Goal: Information Seeking & Learning: Check status

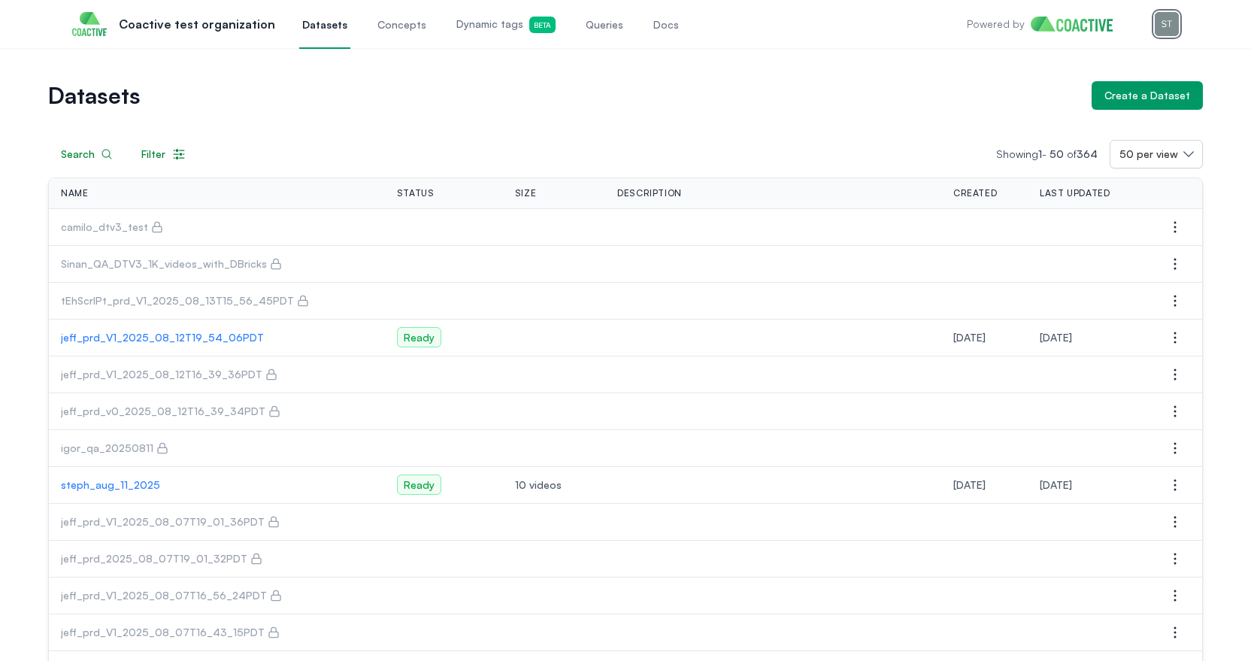
click at [1172, 20] on img "button" at bounding box center [1167, 24] width 24 height 24
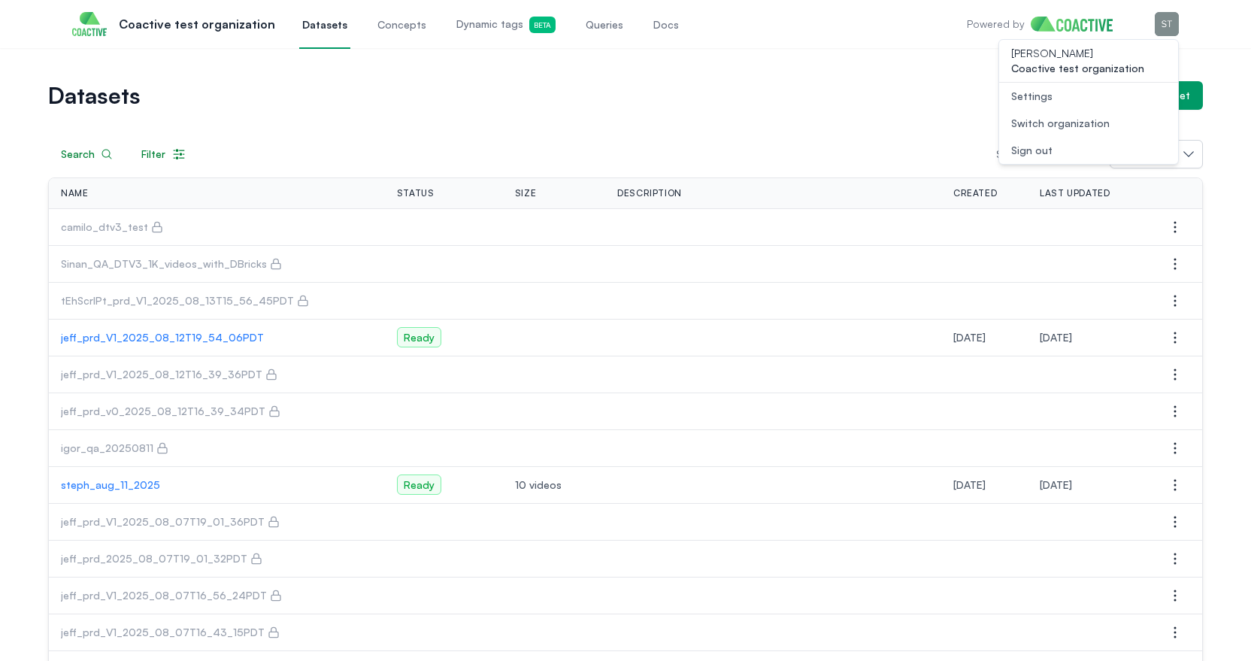
click at [1012, 126] on div "Switch organization" at bounding box center [1060, 123] width 99 height 15
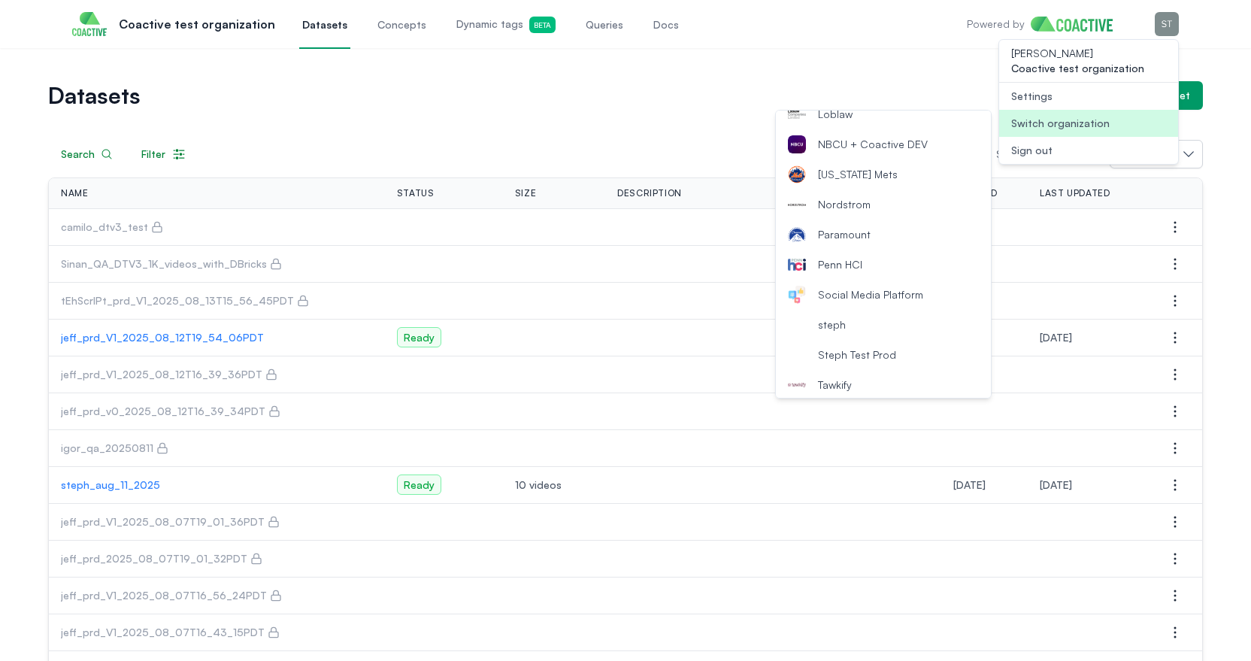
scroll to position [301, 0]
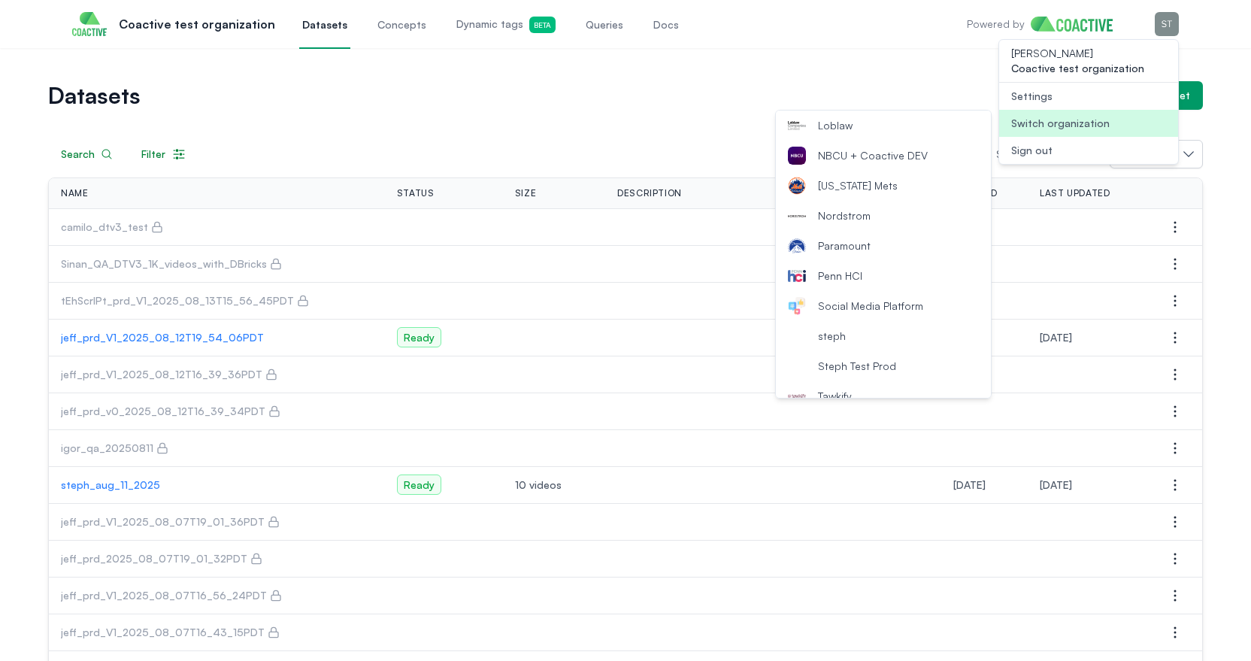
click at [854, 151] on span "NBCU + Coactive DEV" at bounding box center [873, 155] width 110 height 15
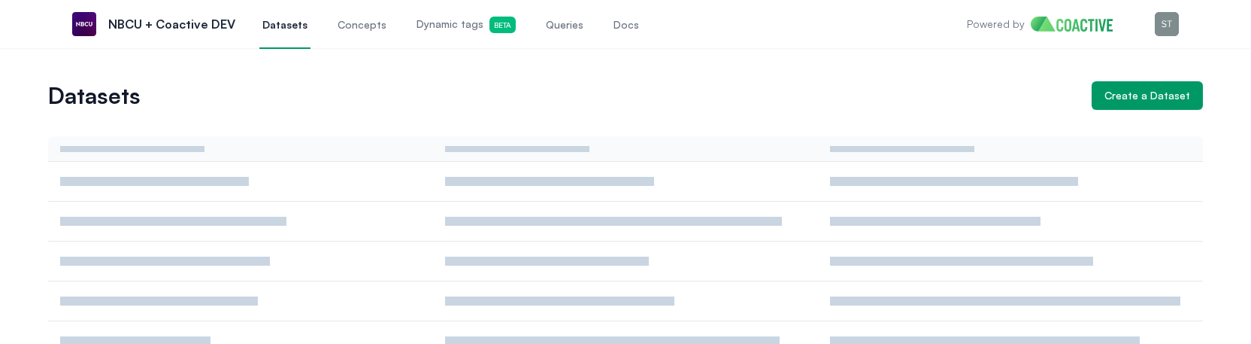
scroll to position [32, 0]
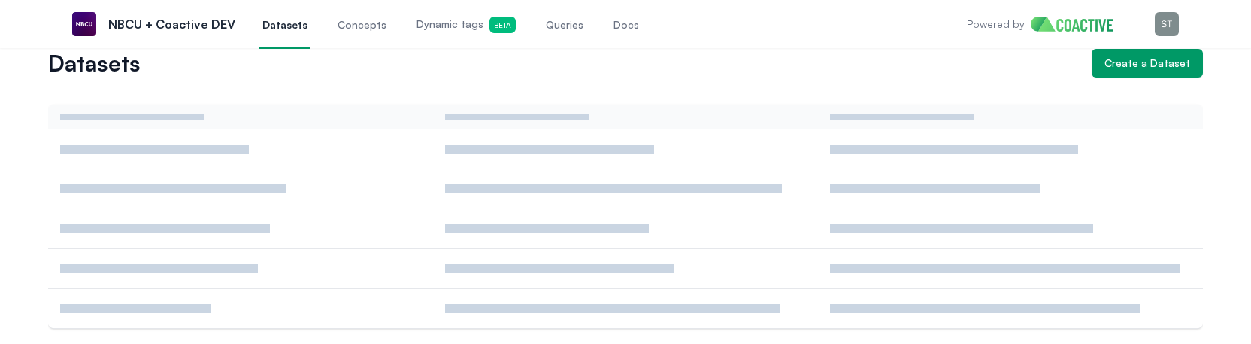
click at [556, 30] on span "Queries" at bounding box center [565, 24] width 38 height 15
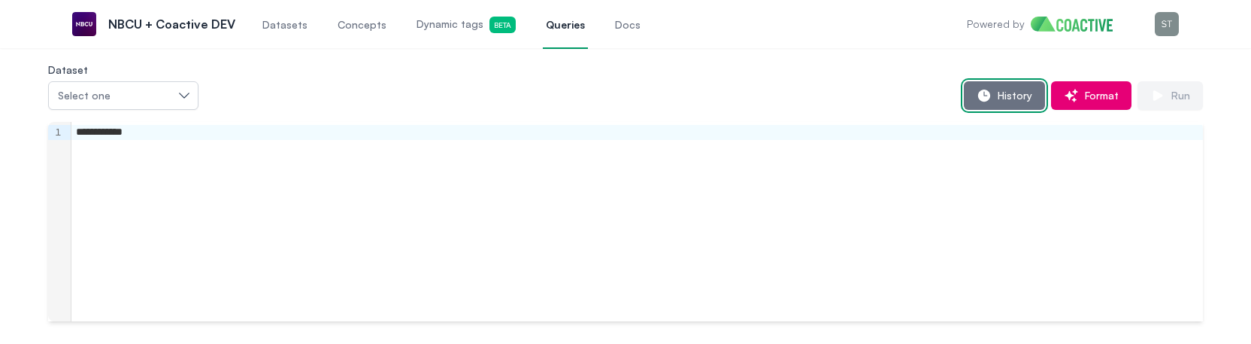
click at [999, 90] on span "History" at bounding box center [1012, 95] width 41 height 15
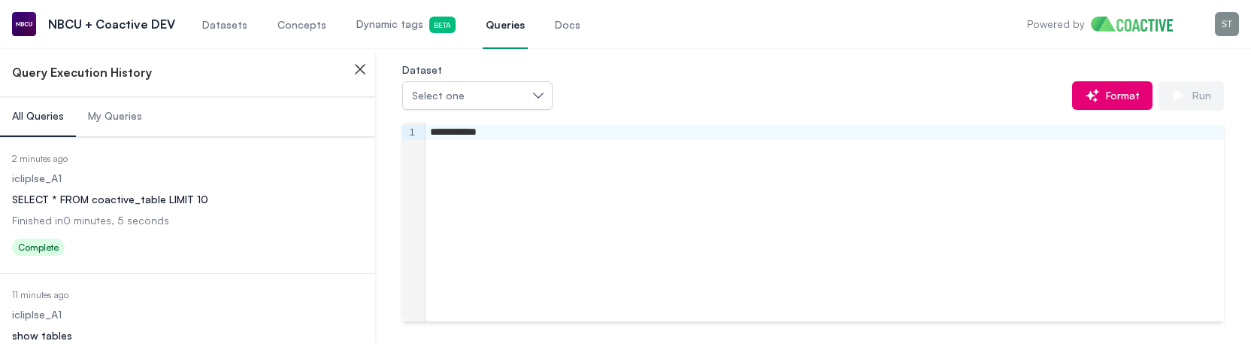
click at [184, 189] on dl "Date Executed 2 minutes ago Dataset icliplse_A1 Query SELECT * FROM coactive_ta…" at bounding box center [187, 207] width 351 height 108
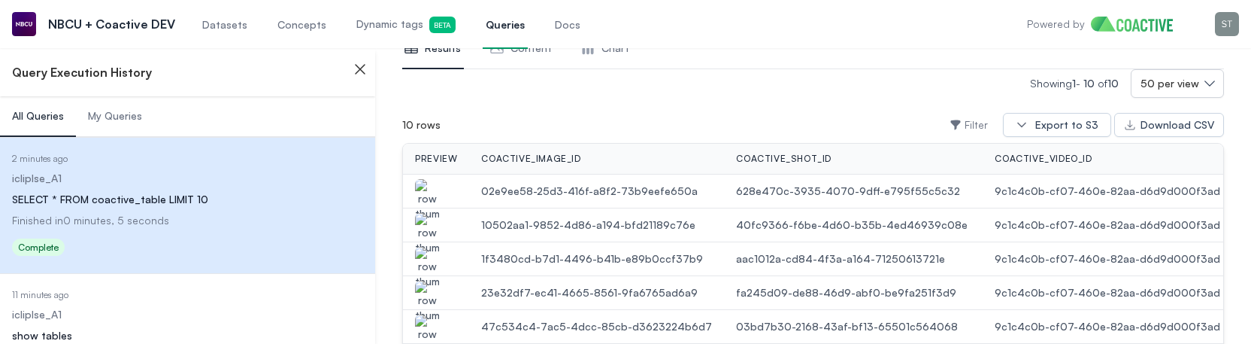
scroll to position [30, 0]
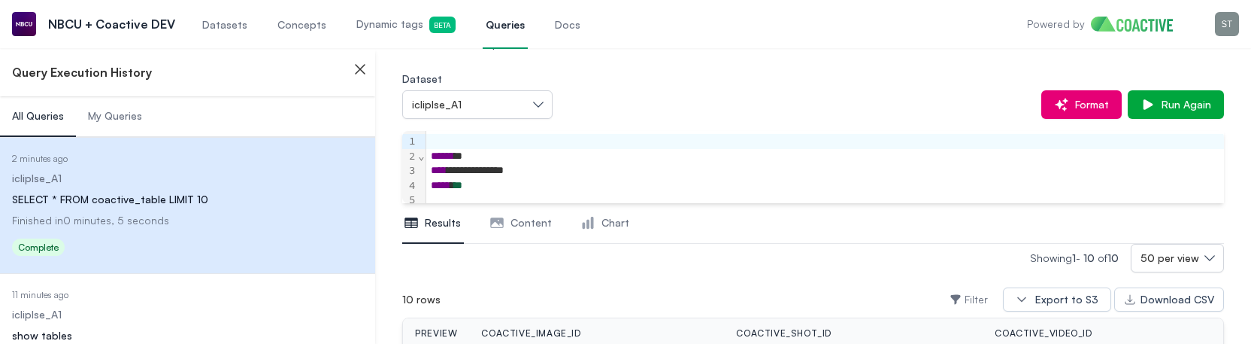
click at [212, 307] on dd "icliplse_A1" at bounding box center [187, 314] width 351 height 15
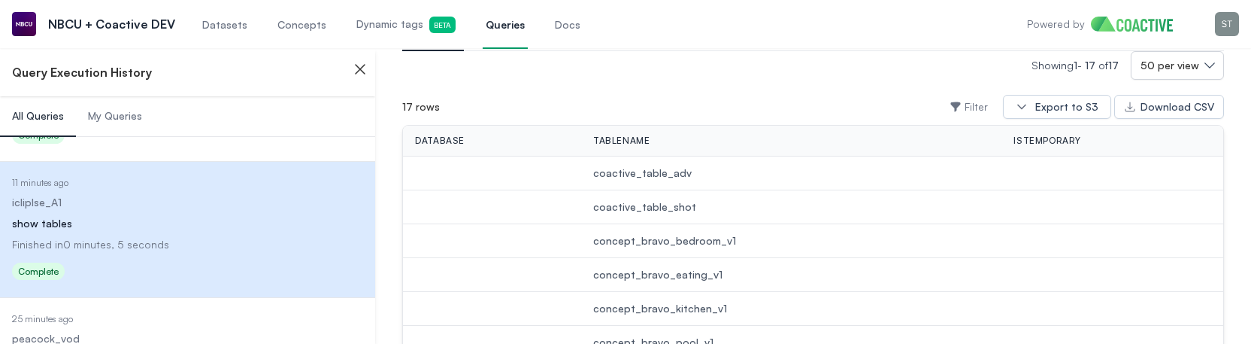
scroll to position [336, 0]
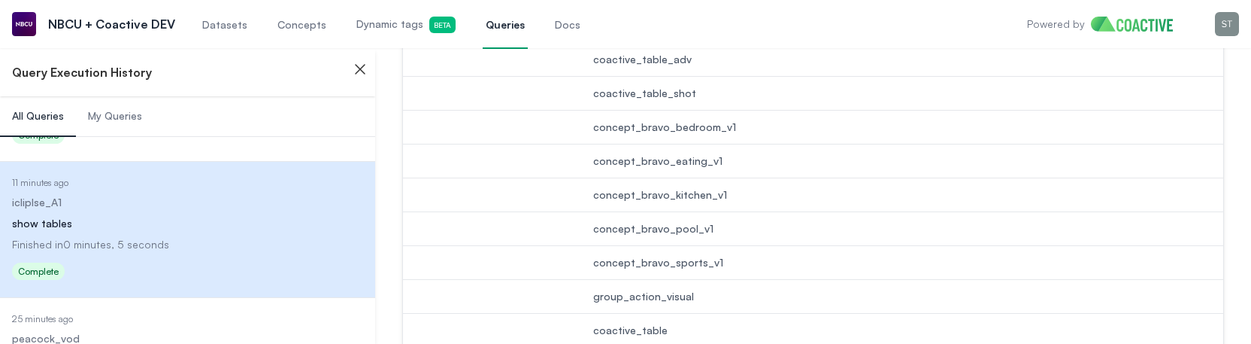
click at [147, 322] on dd "25 minutes ago" at bounding box center [187, 319] width 351 height 12
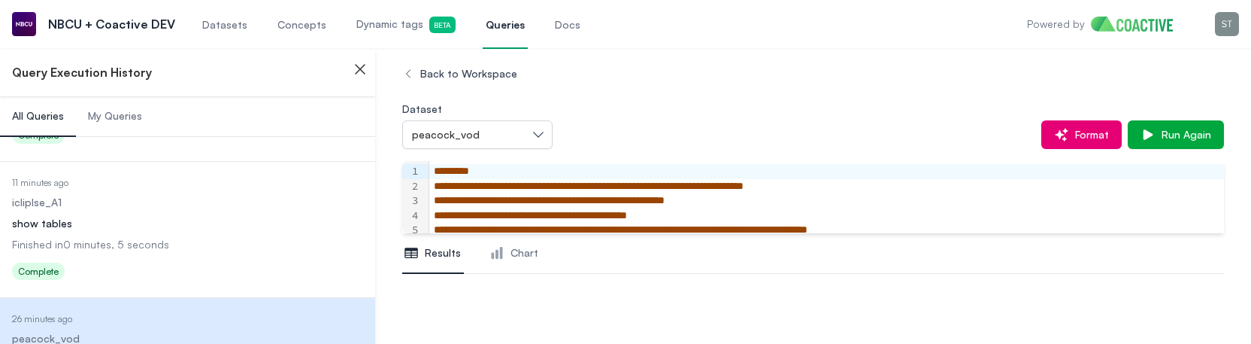
scroll to position [33, 0]
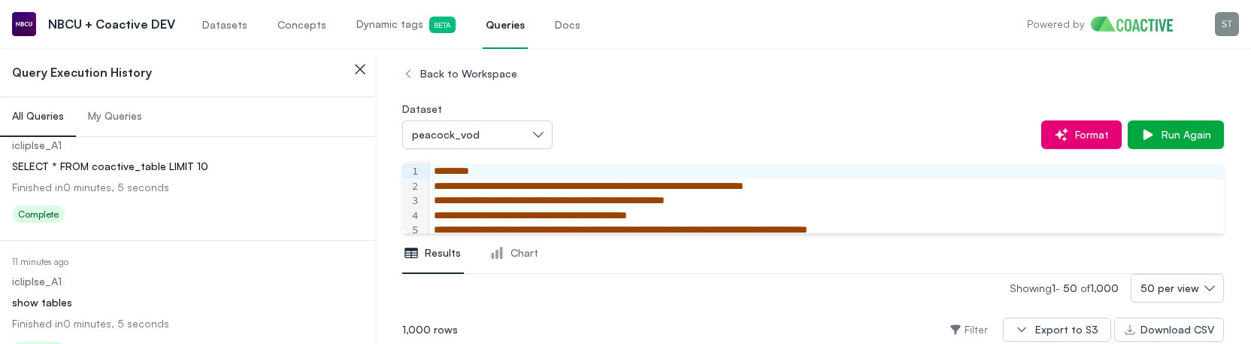
click at [246, 277] on dd "icliplse_A1" at bounding box center [187, 281] width 351 height 15
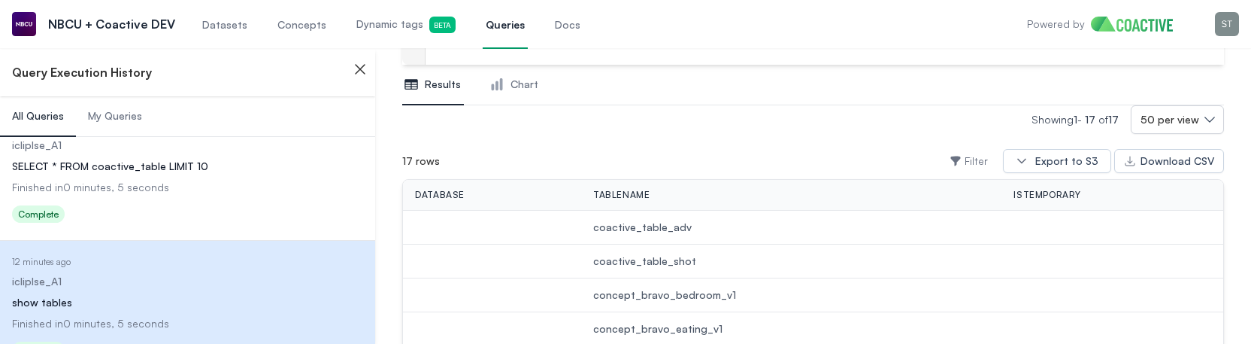
scroll to position [392, 0]
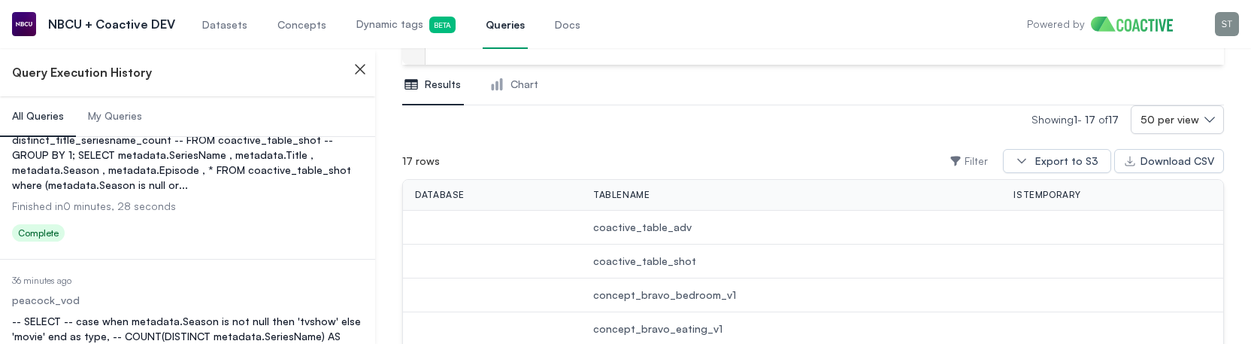
click at [179, 225] on div "Status Complete" at bounding box center [187, 235] width 351 height 24
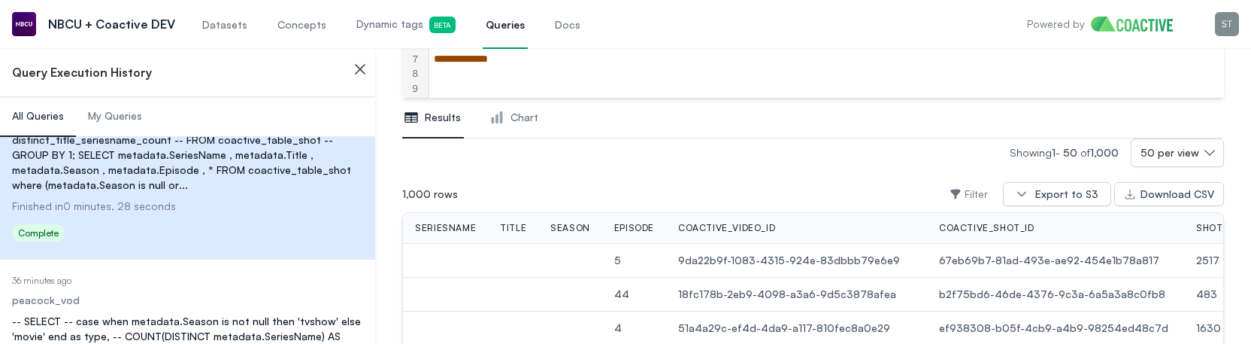
scroll to position [150, 0]
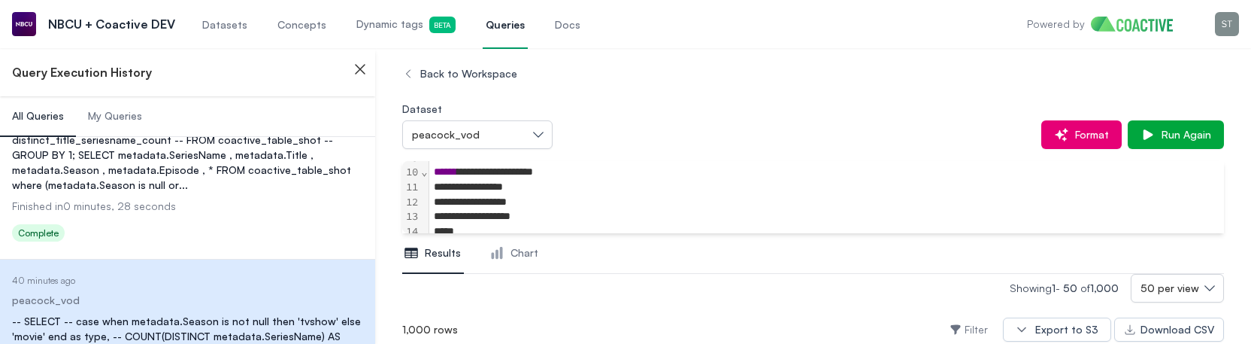
scroll to position [723, 0]
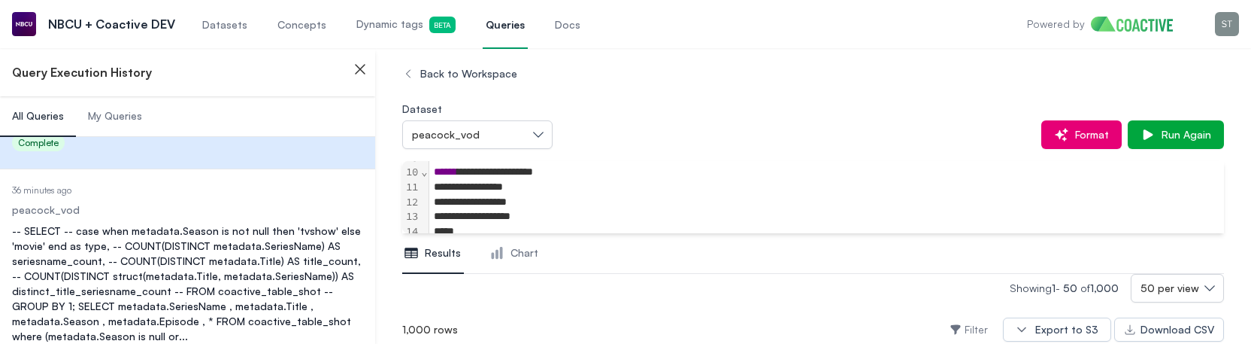
click at [222, 229] on div "-- SELECT -- case when metadata.Season is not null then 'tvshow' else 'movie' e…" at bounding box center [187, 283] width 351 height 120
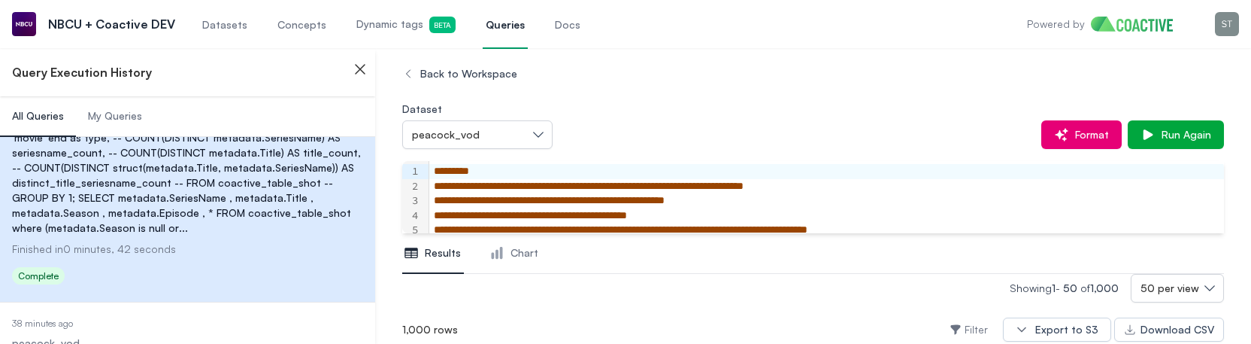
scroll to position [970, 0]
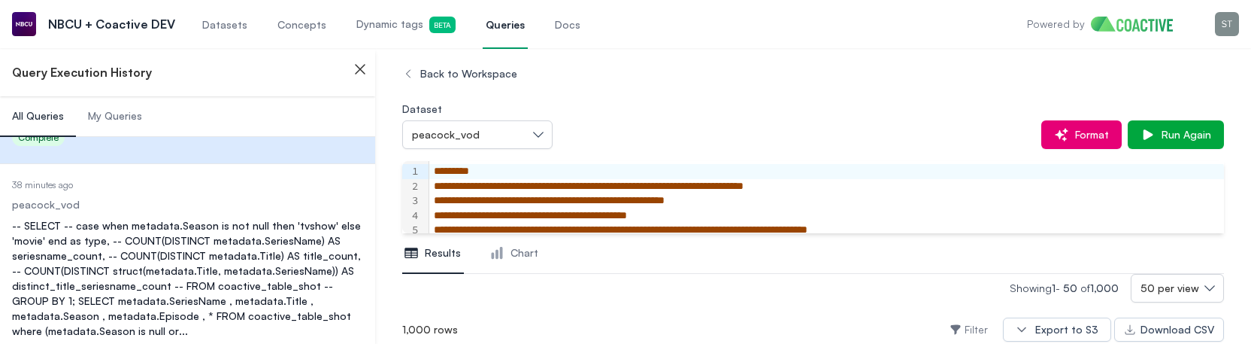
click at [246, 239] on div "-- SELECT -- case when metadata.Season is not null then 'tvshow' else 'movie' e…" at bounding box center [187, 278] width 351 height 120
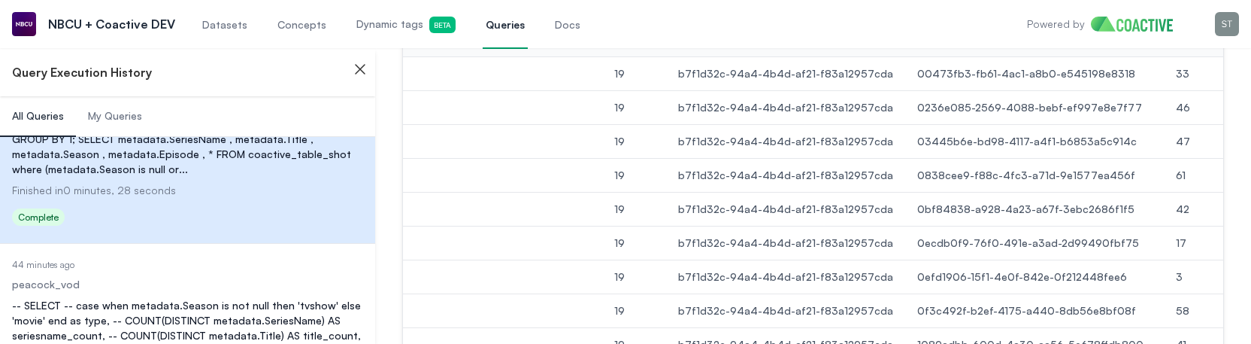
scroll to position [1266, 0]
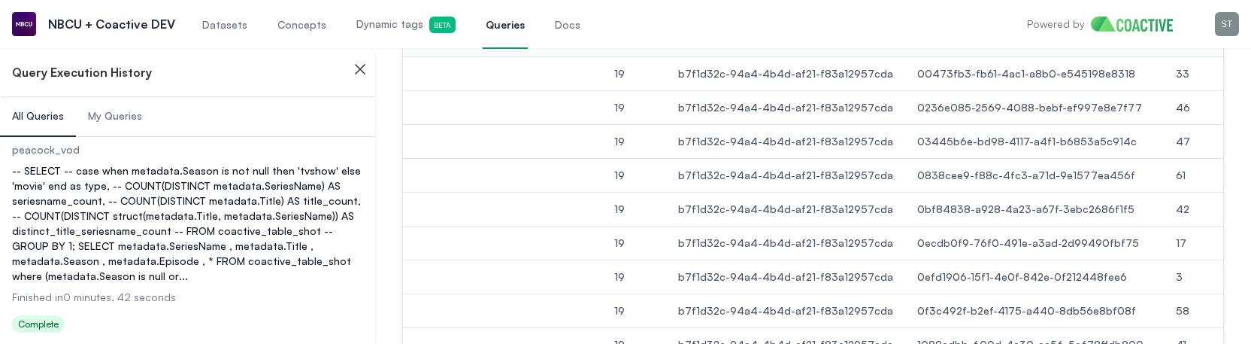
click at [187, 242] on div "-- SELECT -- case when metadata.Season is not null then 'tvshow' else 'movie' e…" at bounding box center [187, 223] width 351 height 120
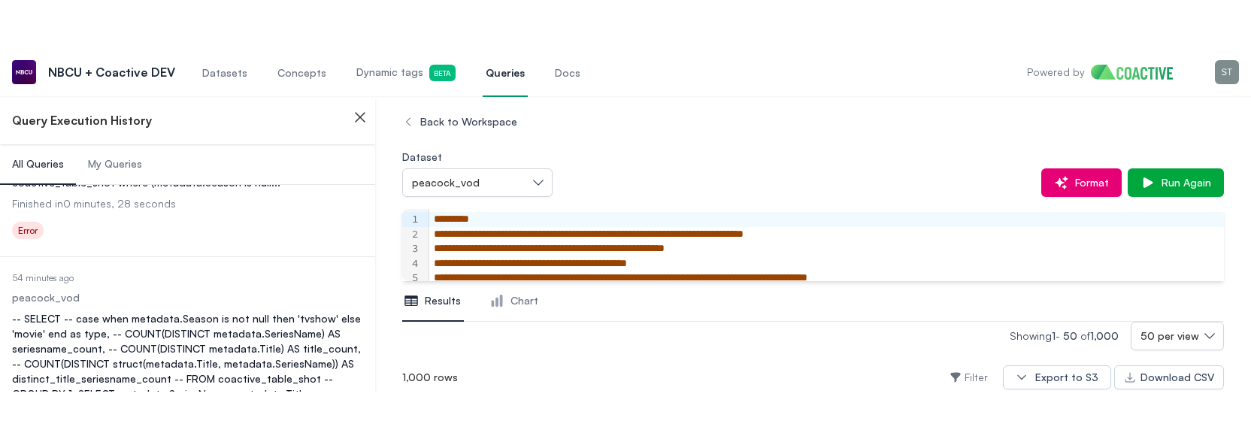
scroll to position [2451, 0]
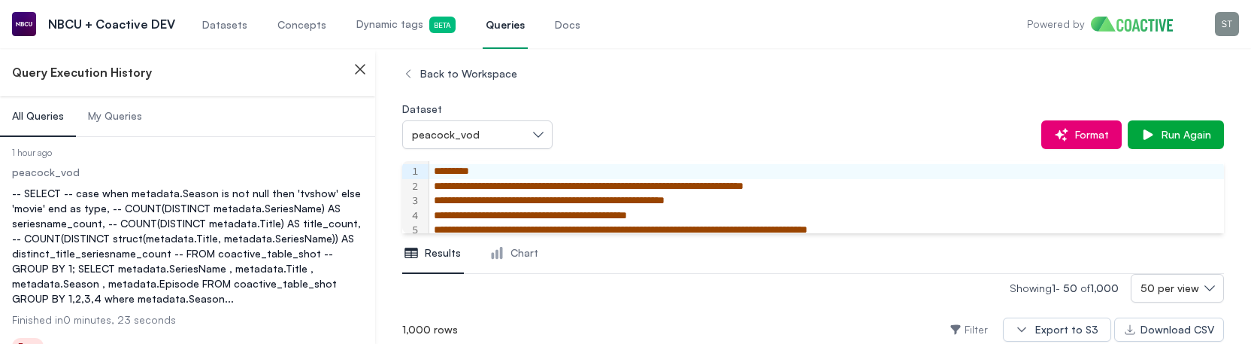
click at [295, 245] on div "-- SELECT -- case when metadata.Season is not null then 'tvshow' else 'movie' e…" at bounding box center [187, 246] width 351 height 120
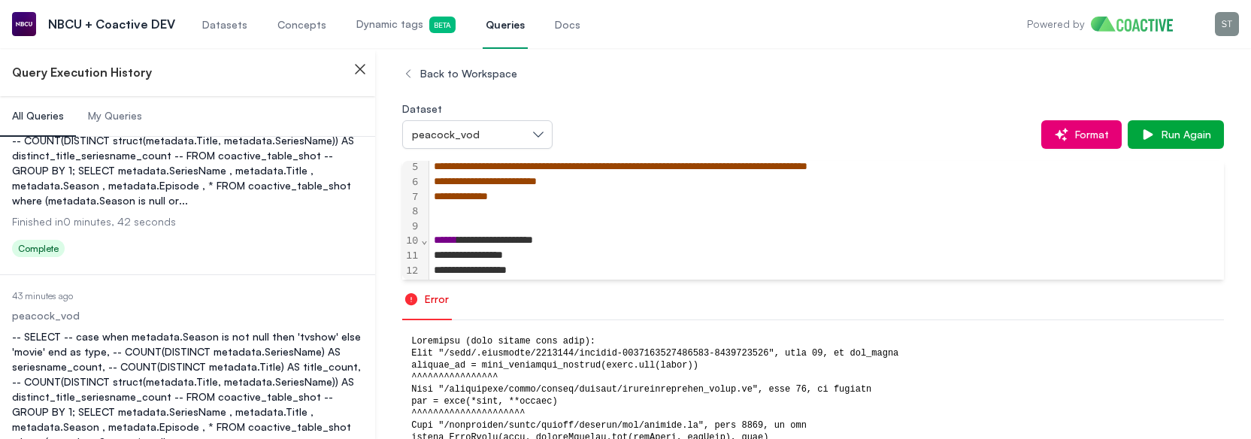
scroll to position [19, 0]
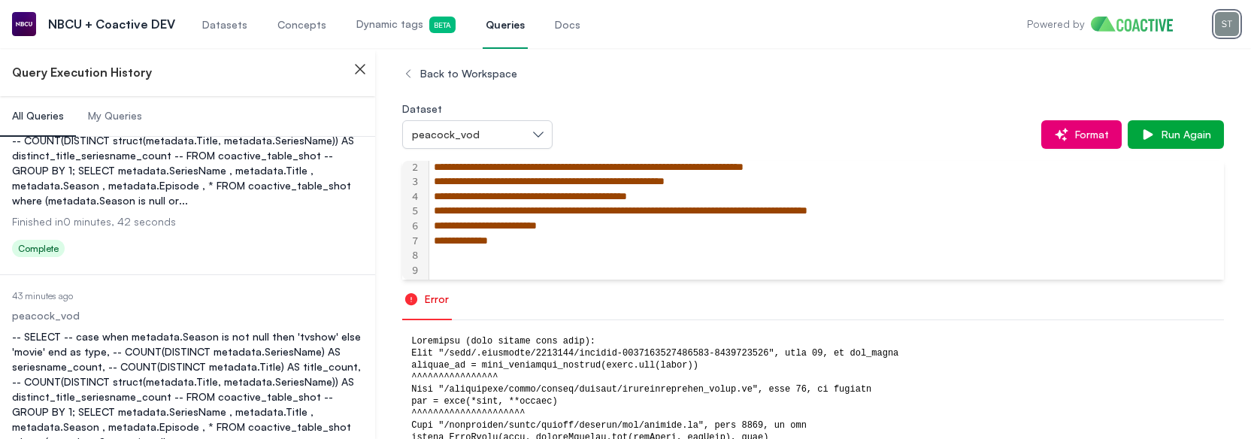
click at [1225, 32] on img "button" at bounding box center [1227, 24] width 24 height 24
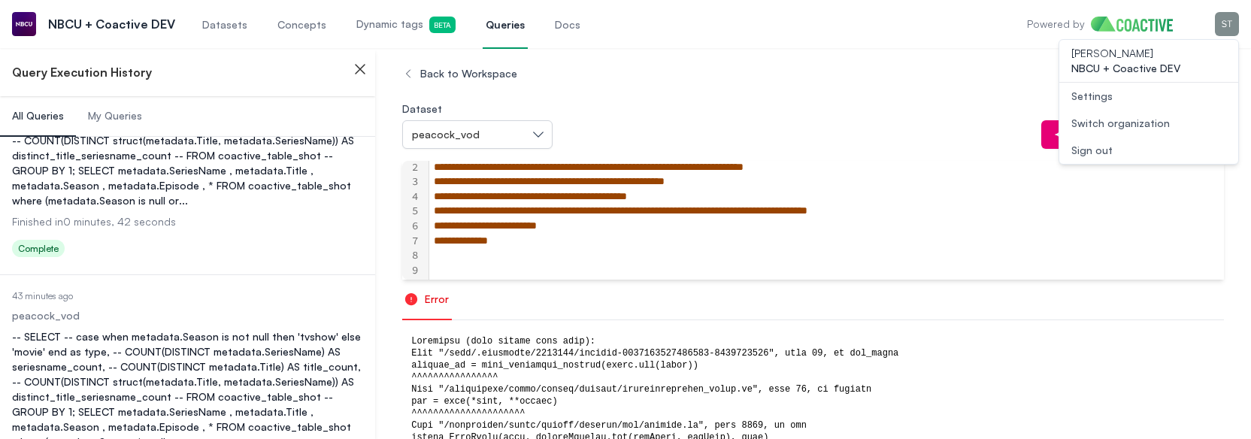
click at [1112, 123] on div "Switch organization" at bounding box center [1121, 123] width 99 height 15
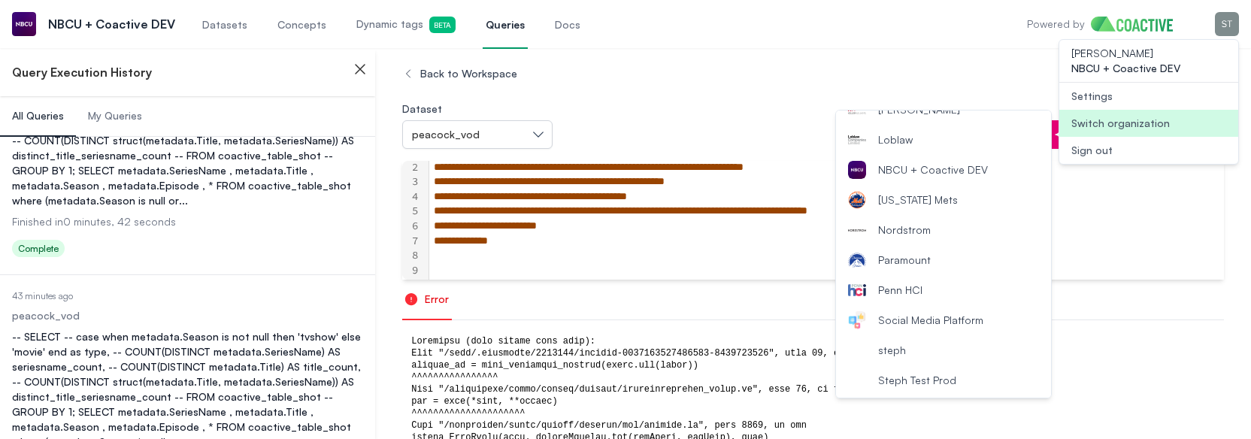
scroll to position [1075, 0]
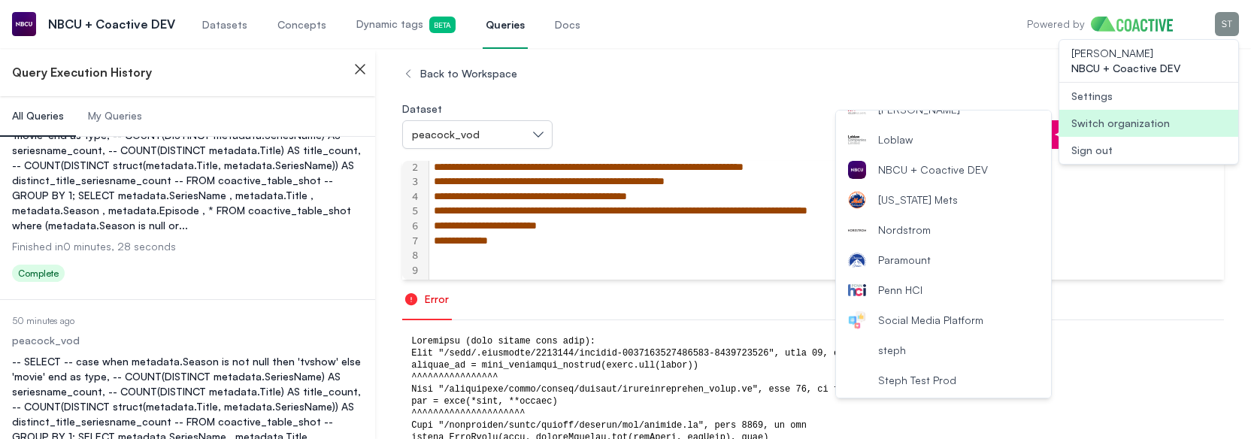
click at [211, 323] on dd "50 minutes ago" at bounding box center [187, 321] width 351 height 12
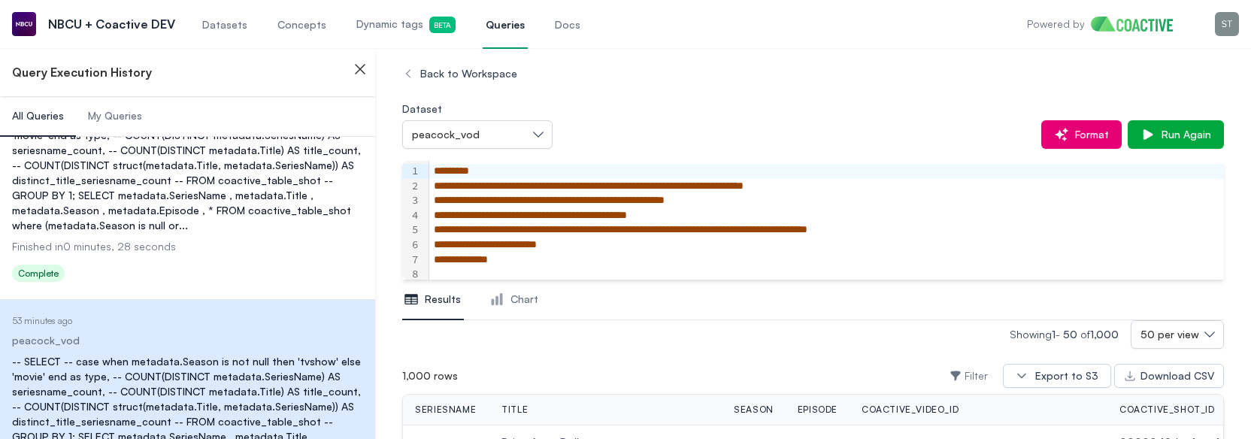
click at [208, 217] on div "-- SELECT -- case when metadata.Season is not null then 'tvshow' else 'movie' e…" at bounding box center [187, 173] width 351 height 120
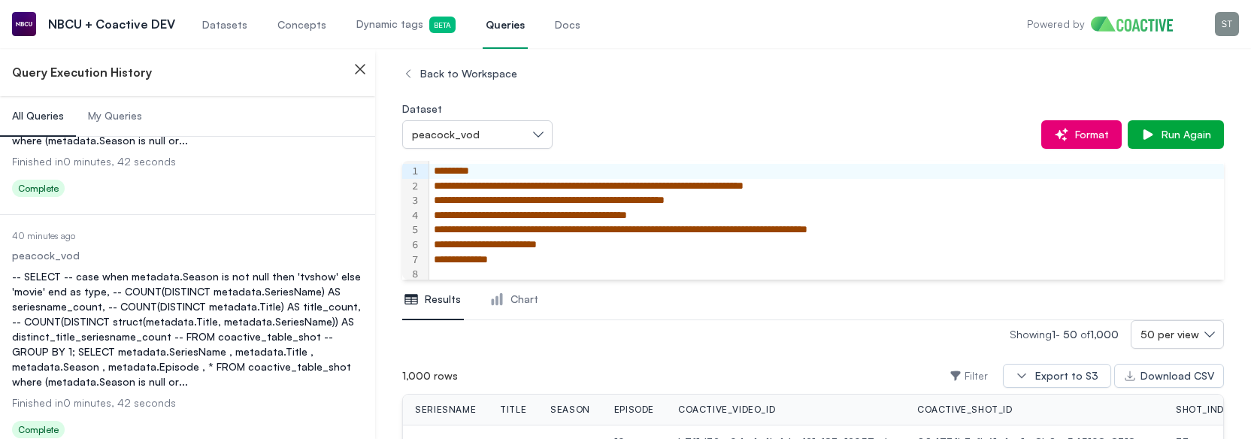
scroll to position [283, 0]
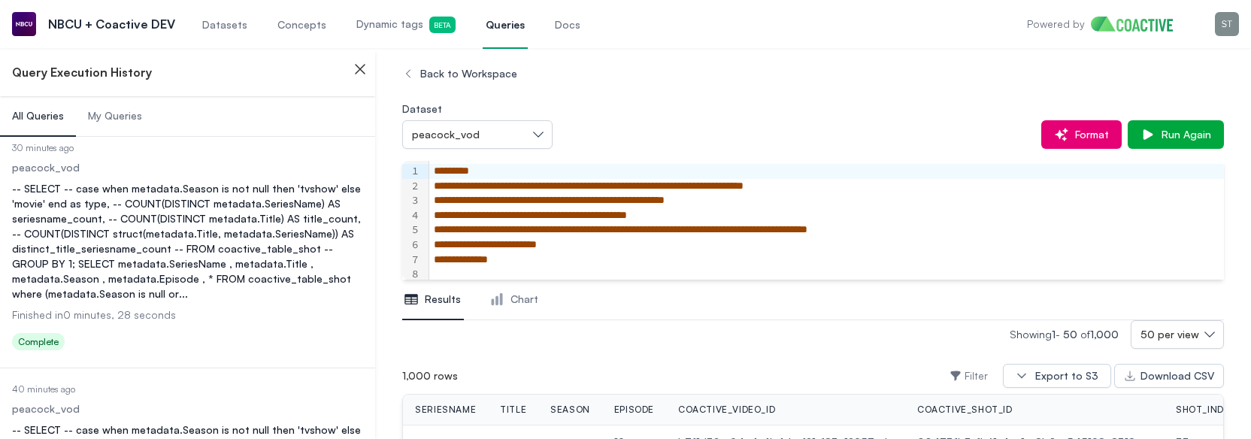
click at [223, 234] on div "-- SELECT -- case when metadata.Season is not null then 'tvshow' else 'movie' e…" at bounding box center [187, 241] width 351 height 120
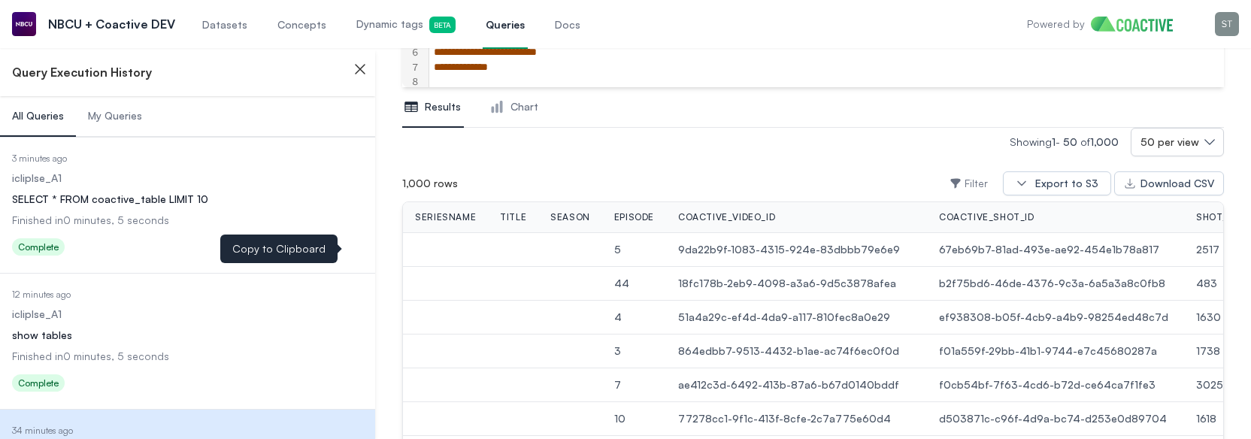
scroll to position [529, 0]
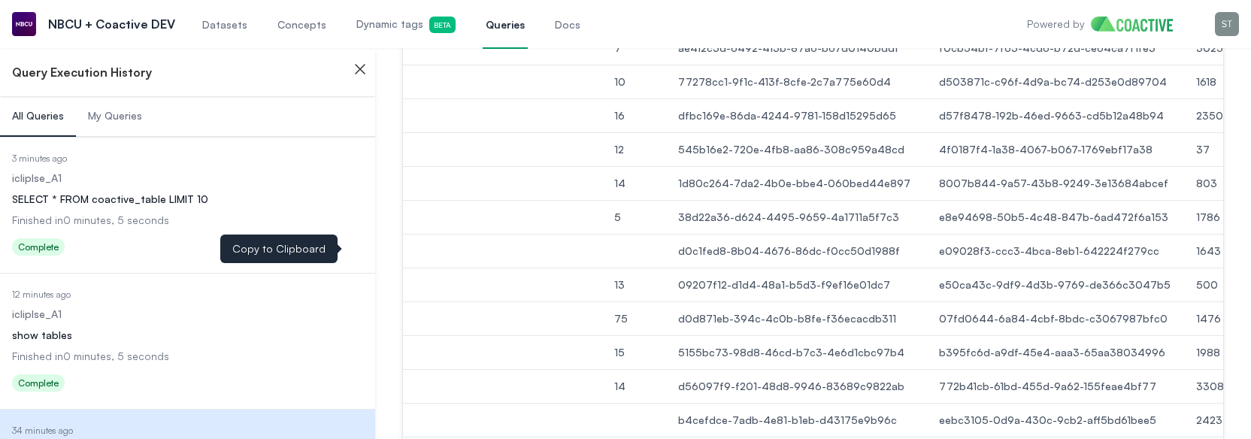
click at [190, 193] on div "SELECT * FROM coactive_table LIMIT 10" at bounding box center [187, 199] width 351 height 15
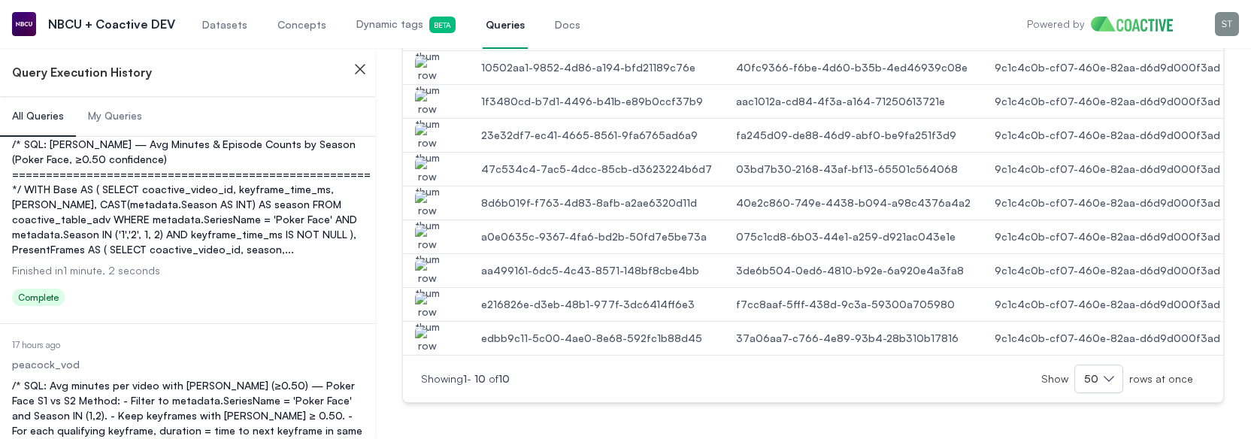
scroll to position [11116, 0]
click at [174, 377] on div "/* SQL: Avg minutes per video with [PERSON_NAME] (≥0.50) — Poker Face S1 vs S2 …" at bounding box center [187, 437] width 351 height 120
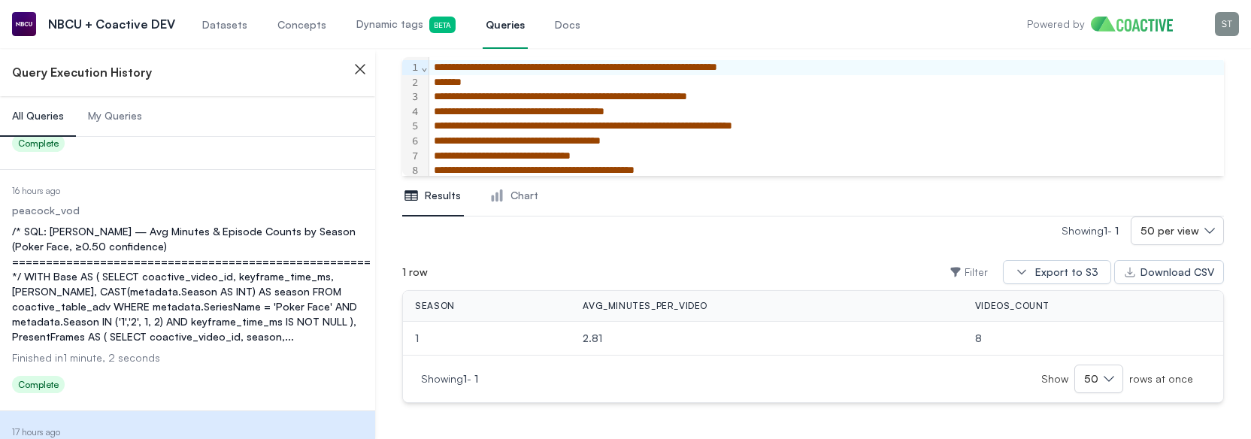
scroll to position [11116, 0]
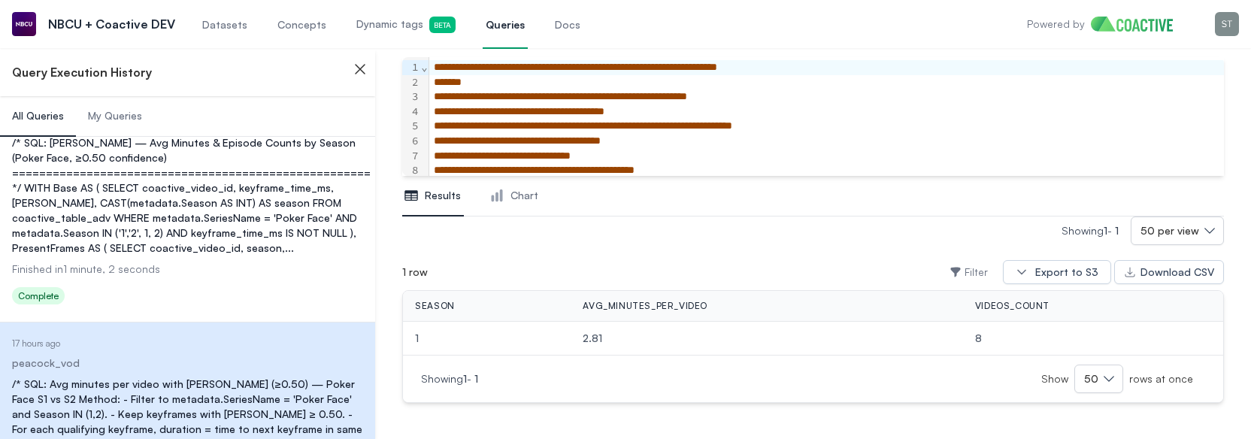
click at [229, 183] on dl "Date Executed 16 hours ago Dataset peacock_vod Query /* SQL: [PERSON_NAME] — Av…" at bounding box center [187, 203] width 351 height 214
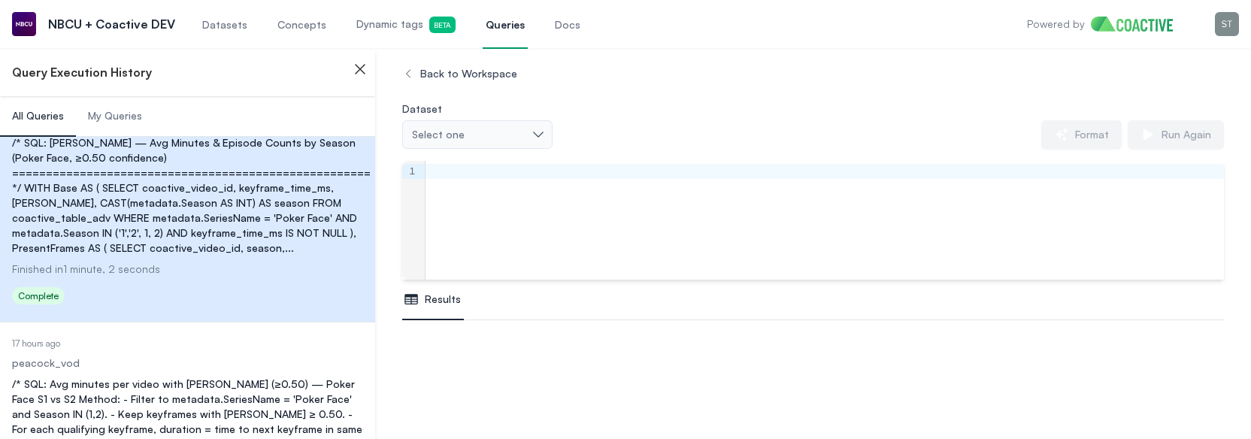
click at [231, 377] on div "/* SQL: Avg minutes per video with [PERSON_NAME] (≥0.50) — Poker Face S1 vs S2 …" at bounding box center [187, 437] width 351 height 120
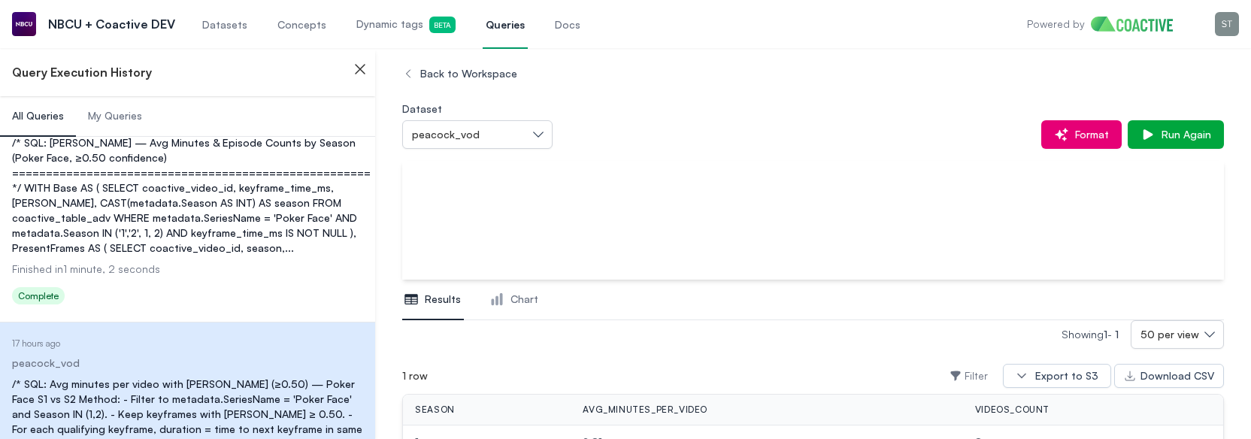
scroll to position [69, 0]
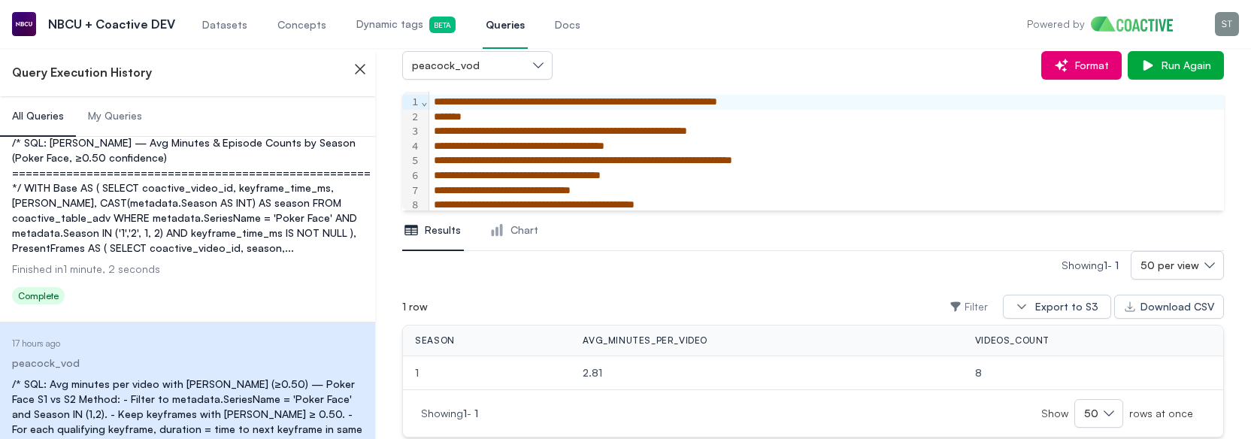
click at [244, 35] on dd "Finished in 0 minutes, 27 seconds" at bounding box center [187, 27] width 351 height 15
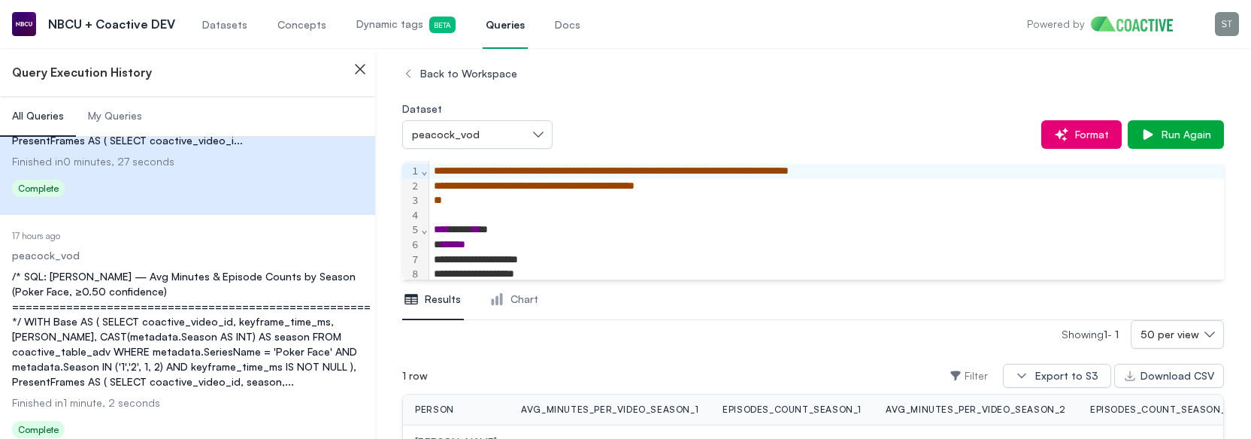
scroll to position [11067, 0]
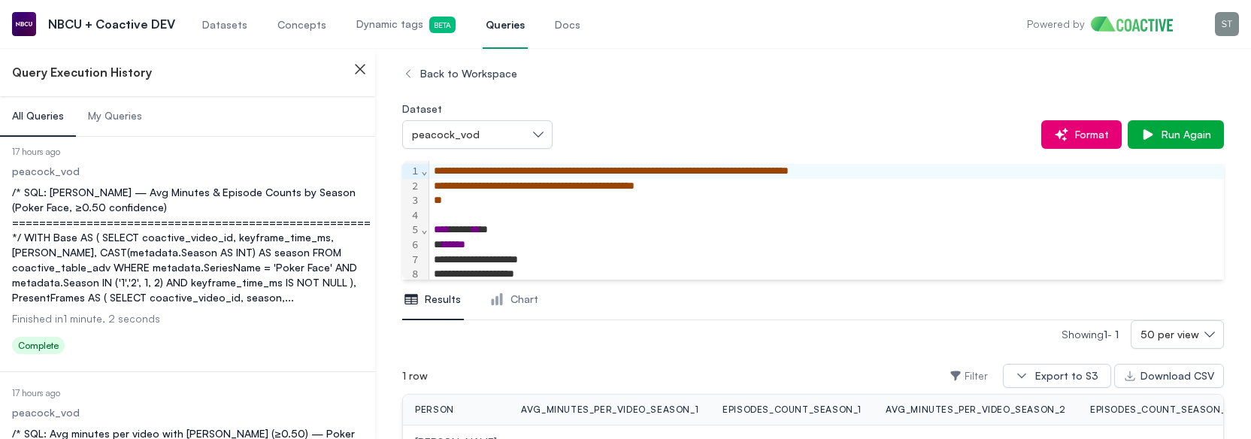
click at [225, 335] on div "Status Complete" at bounding box center [187, 347] width 351 height 24
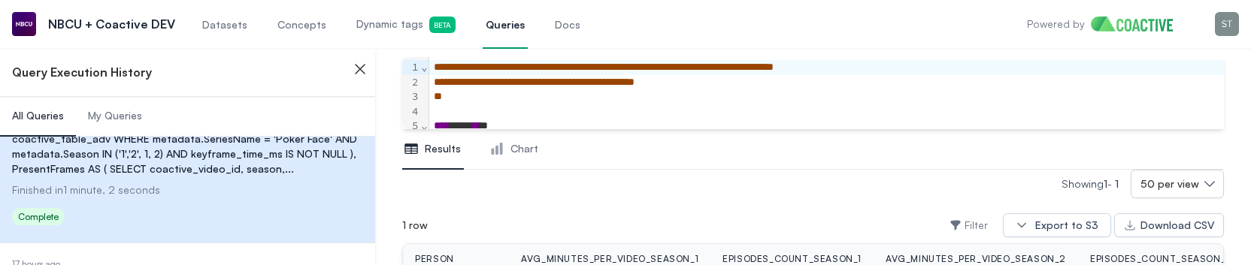
scroll to position [11273, 0]
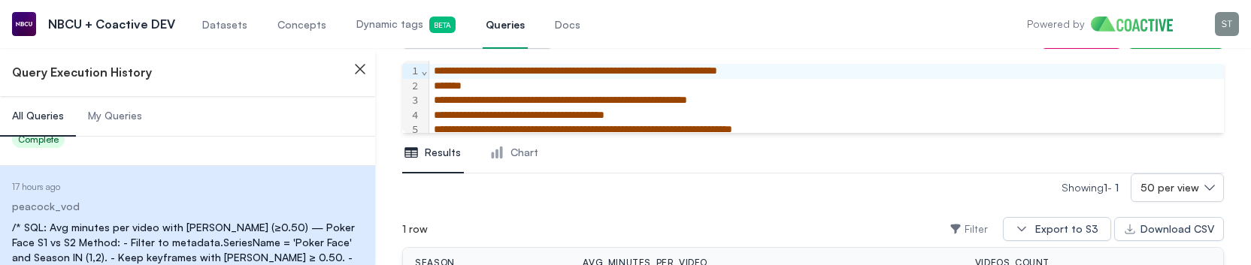
scroll to position [11152, 0]
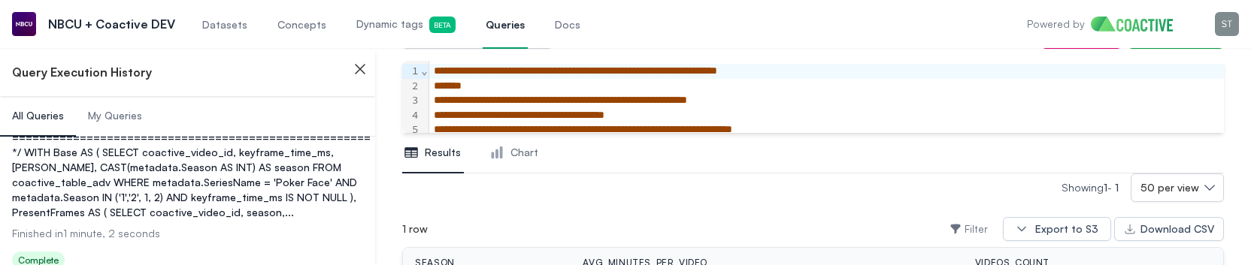
click at [217, 250] on div "Status Complete" at bounding box center [187, 262] width 351 height 24
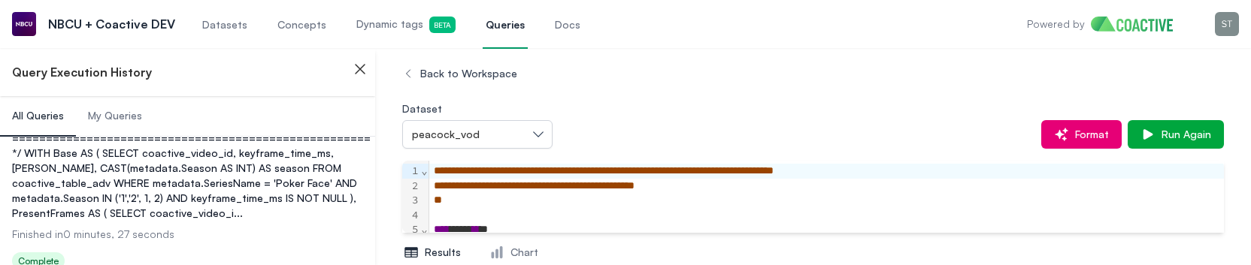
scroll to position [10896, 0]
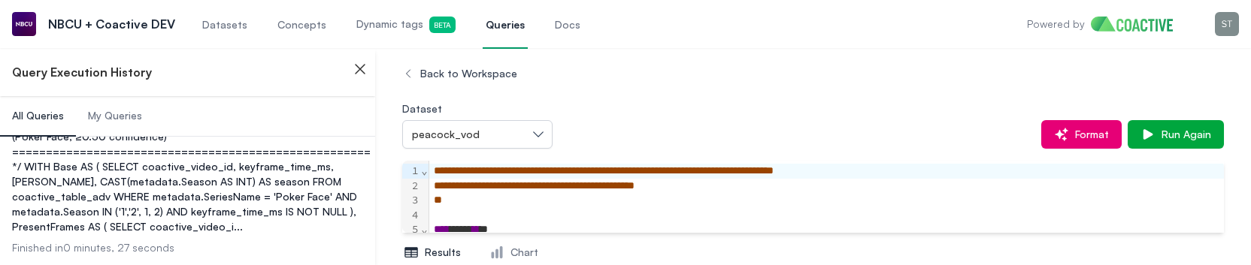
click at [154, 183] on dl "Date Executed 17 hours ago Dataset peacock_vod Query /* SQL: Natasha_Lyonne — A…" at bounding box center [187, 182] width 351 height 214
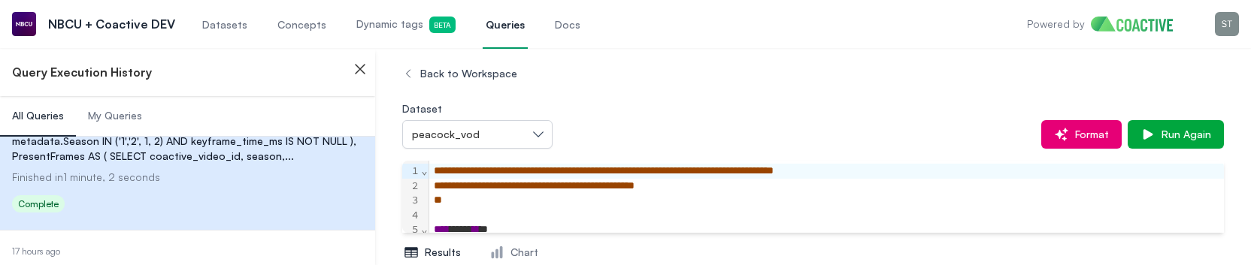
scroll to position [11218, 0]
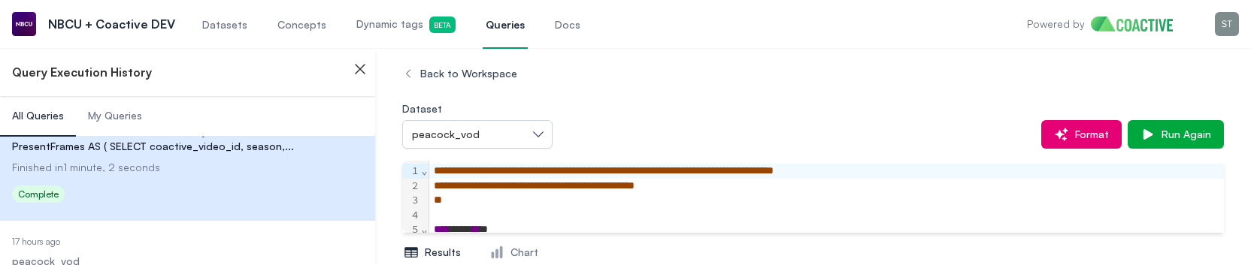
click at [189, 254] on dd "peacock_vod" at bounding box center [187, 261] width 351 height 15
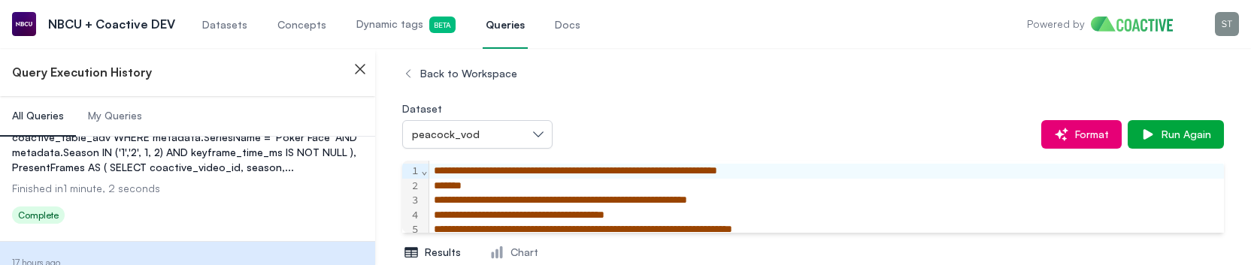
scroll to position [10814, 0]
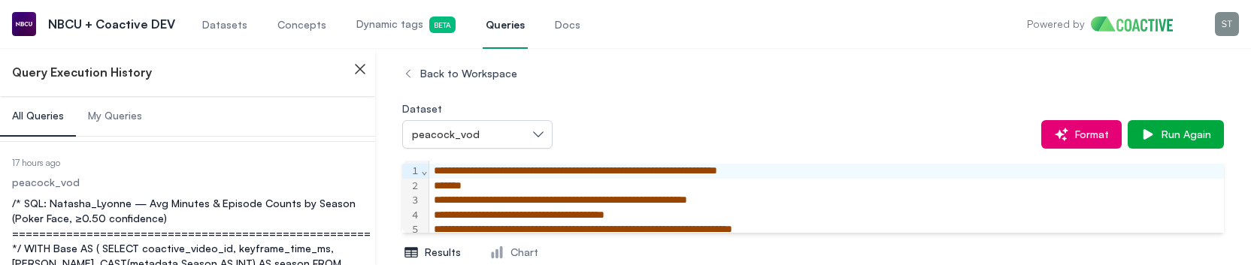
click at [229, 196] on div "/* SQL: Natasha_Lyonne — Avg Minutes & Episode Counts by Season (Poker Face, ≥0…" at bounding box center [187, 256] width 351 height 120
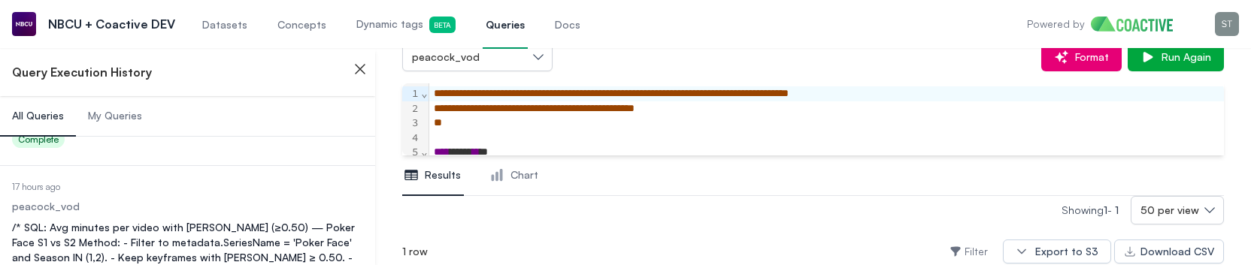
scroll to position [231, 0]
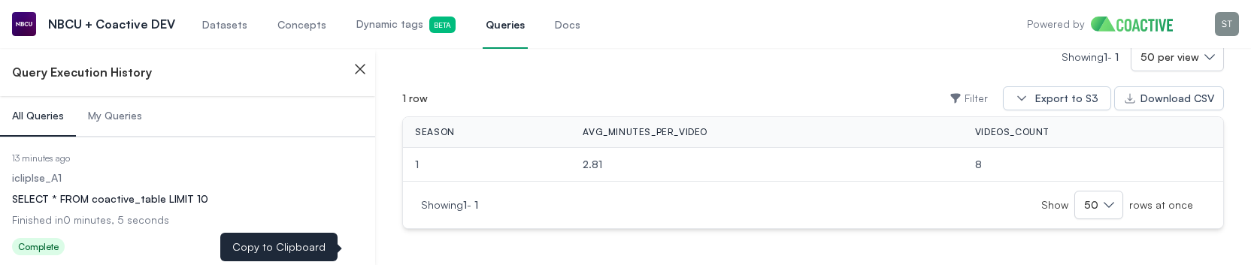
click at [192, 175] on dd "icliplse_A1" at bounding box center [187, 178] width 351 height 15
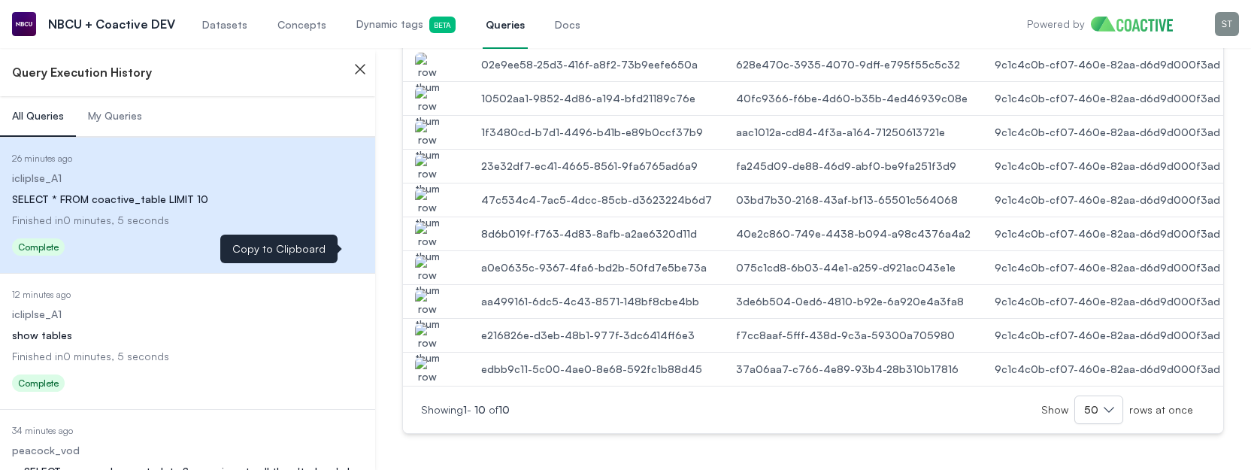
click at [313, 310] on dd "icliplse_A1" at bounding box center [187, 314] width 351 height 15
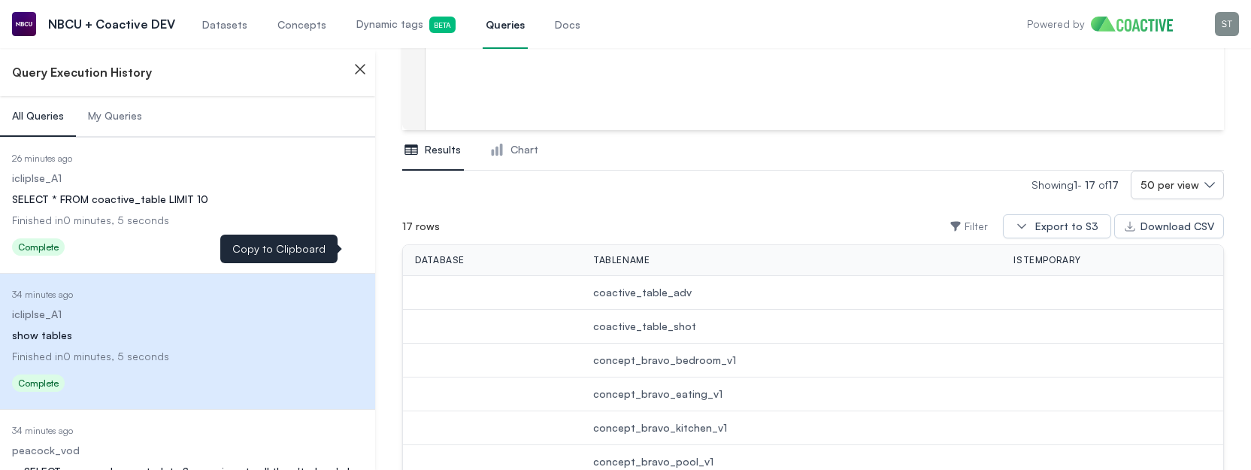
scroll to position [183, 0]
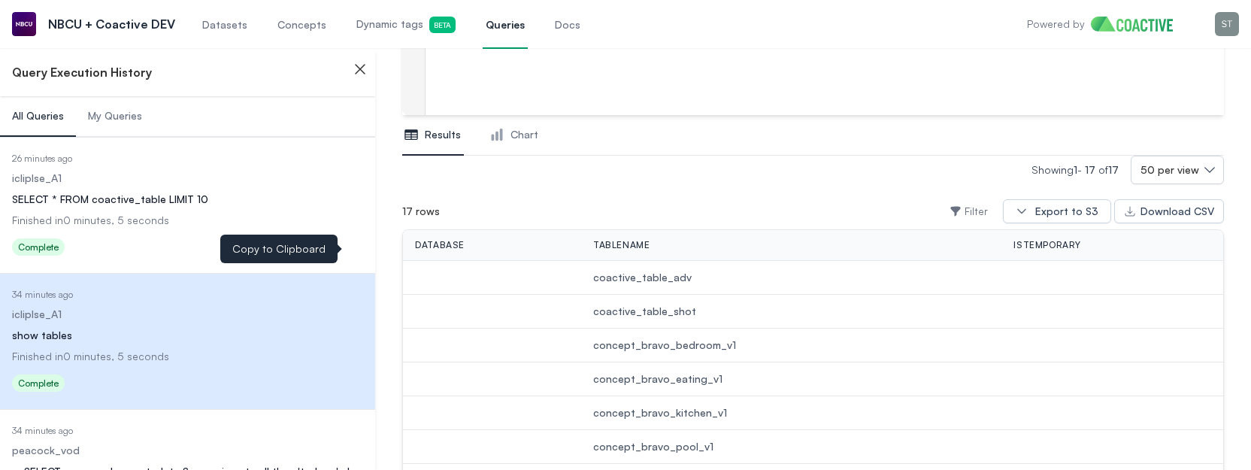
click at [199, 181] on dd "icliplse_A1" at bounding box center [187, 178] width 351 height 15
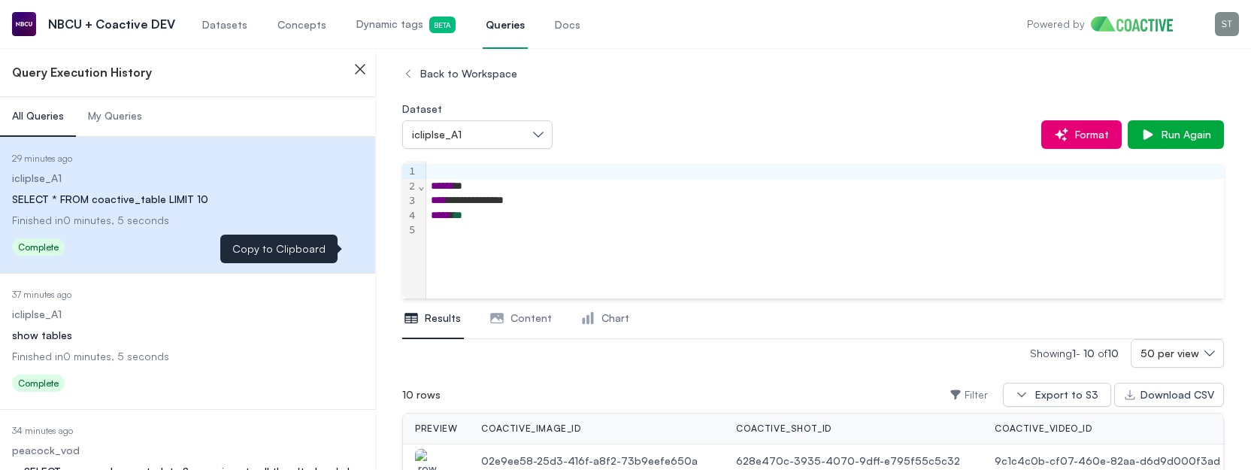
click at [280, 330] on div "show tables" at bounding box center [187, 335] width 351 height 15
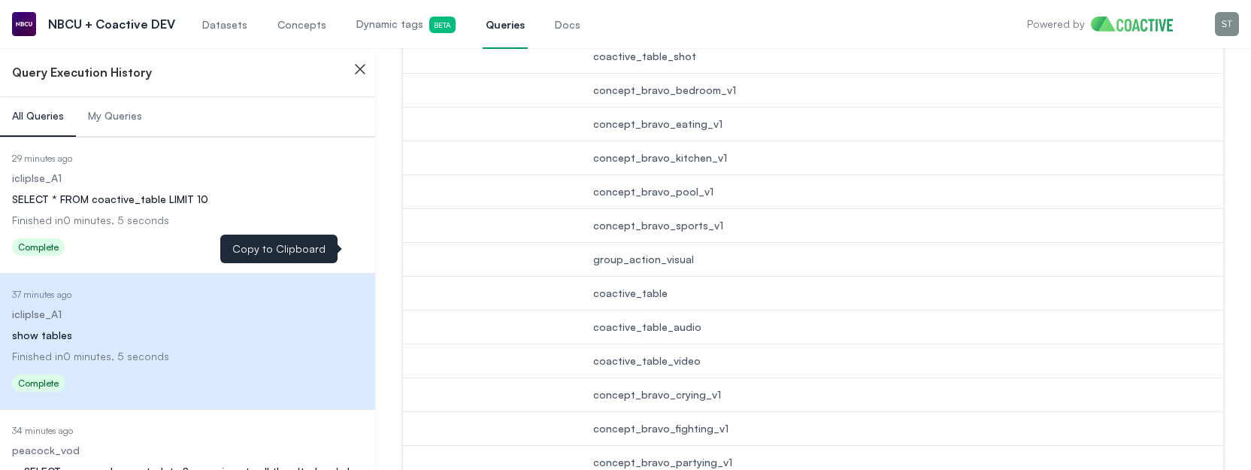
scroll to position [463, 0]
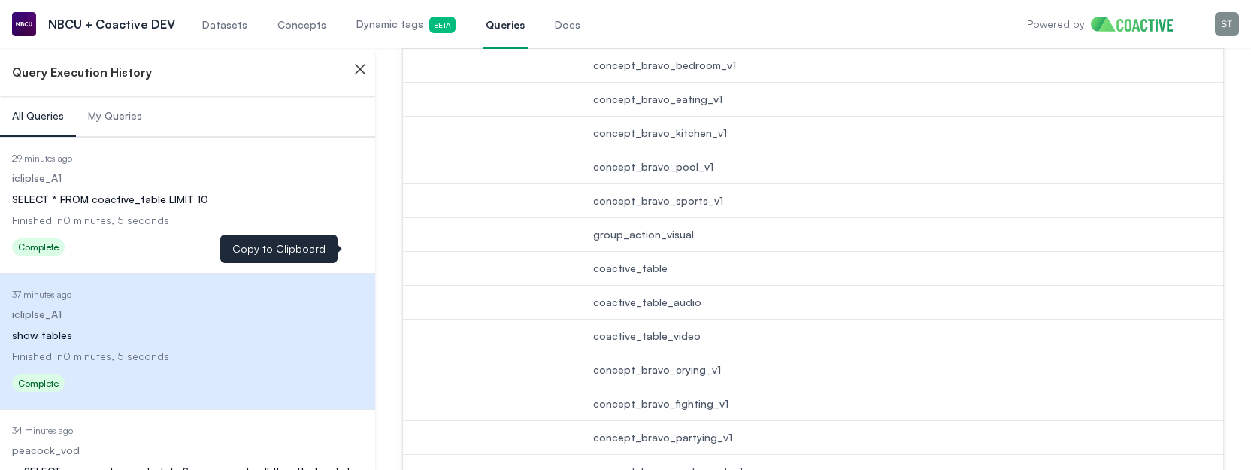
click at [209, 432] on dd "34 minutes ago" at bounding box center [187, 431] width 351 height 12
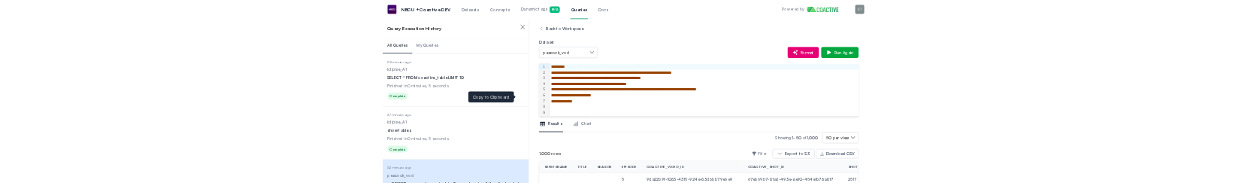
scroll to position [92, 0]
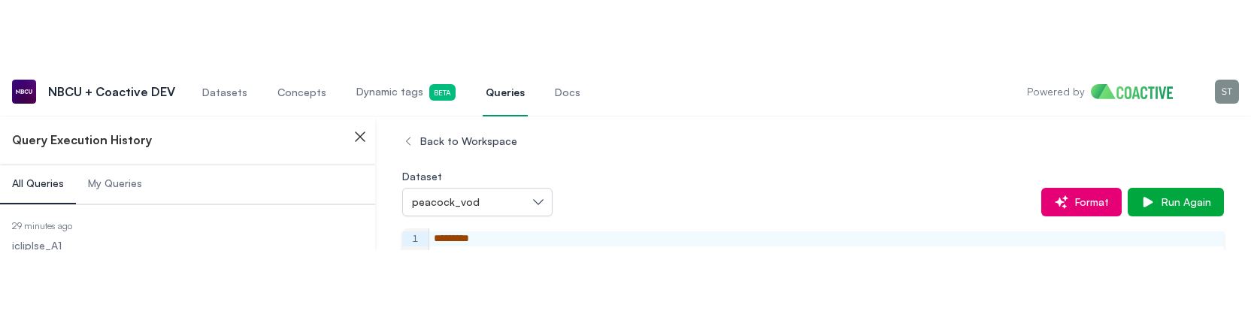
scroll to position [92, 0]
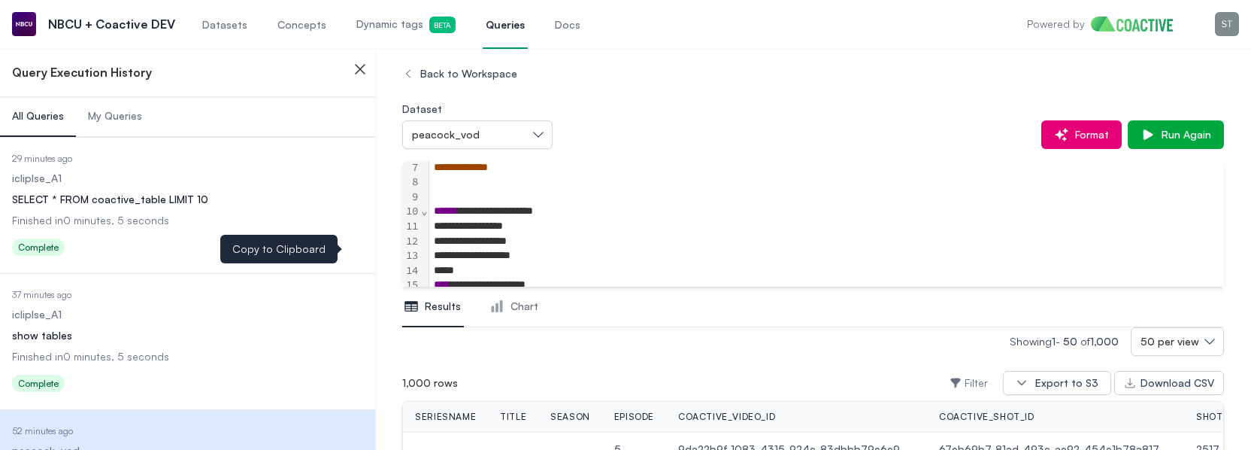
click at [195, 182] on dl "Date Executed 37 minutes ago Dataset icliplse_A1 Query show tables Finished in …" at bounding box center [187, 343] width 351 height 108
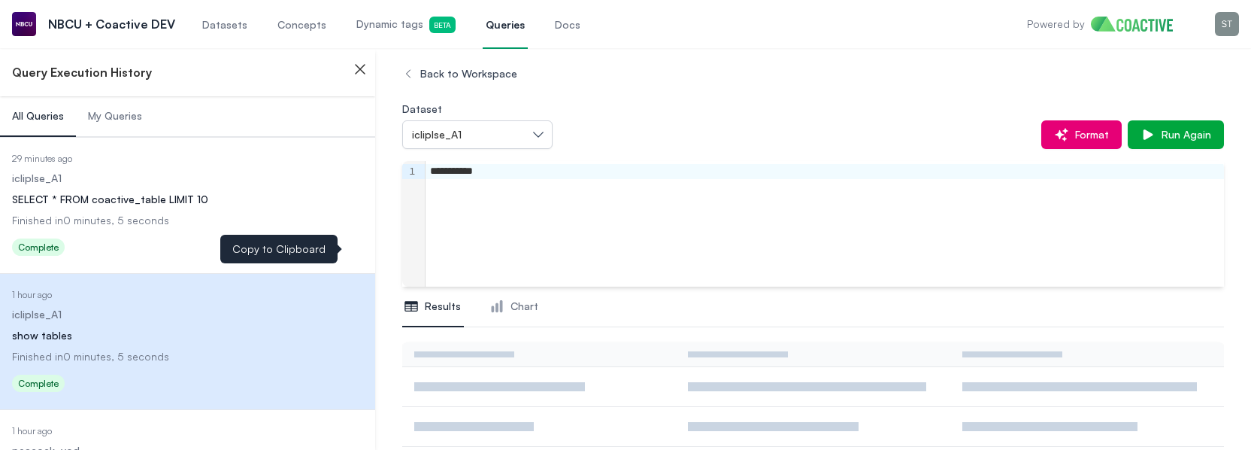
click at [156, 182] on dl "Date Executed 29 minutes ago Dataset icliplse_A1 Query SELECT * FROM coactive_t…" at bounding box center [187, 207] width 351 height 108
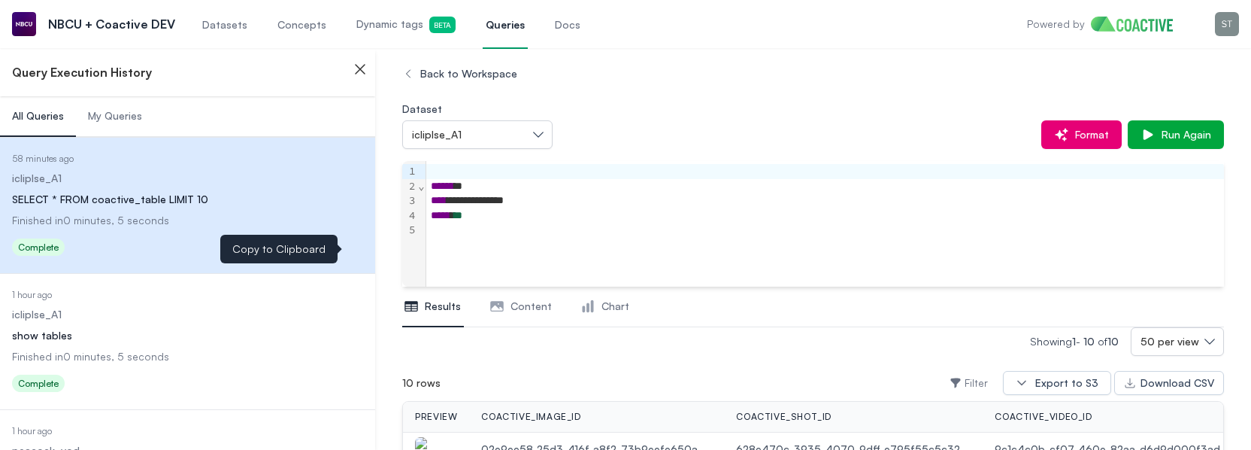
click at [131, 182] on dl "Date Executed 1 hour ago Dataset icliplse_A1 Query show tables Finished in 0 mi…" at bounding box center [187, 343] width 351 height 108
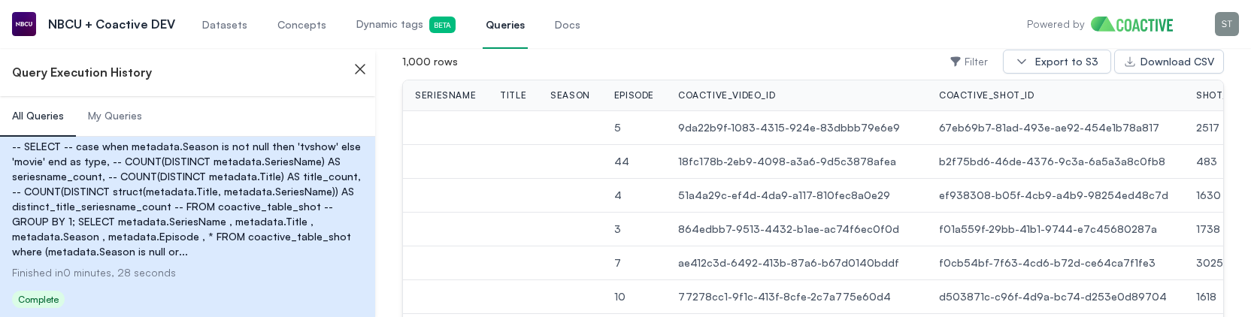
scroll to position [615, 0]
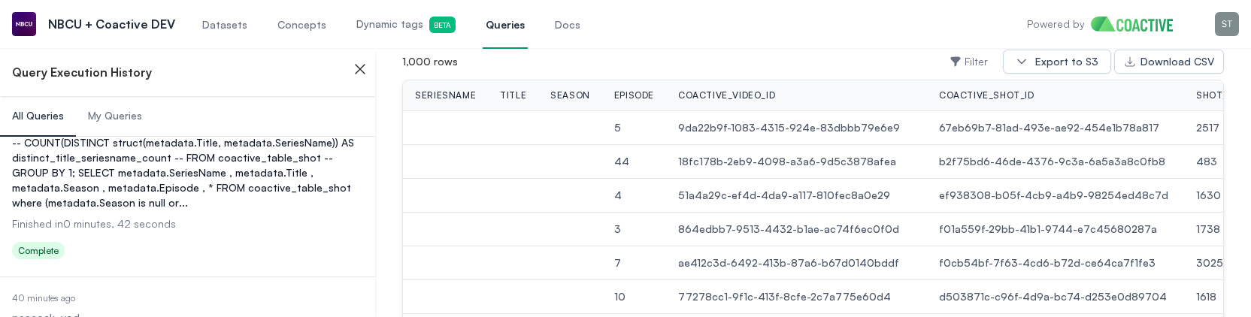
click at [150, 180] on div "-- SELECT -- case when metadata.Season is not null then 'tvshow' else 'movie' e…" at bounding box center [187, 150] width 351 height 120
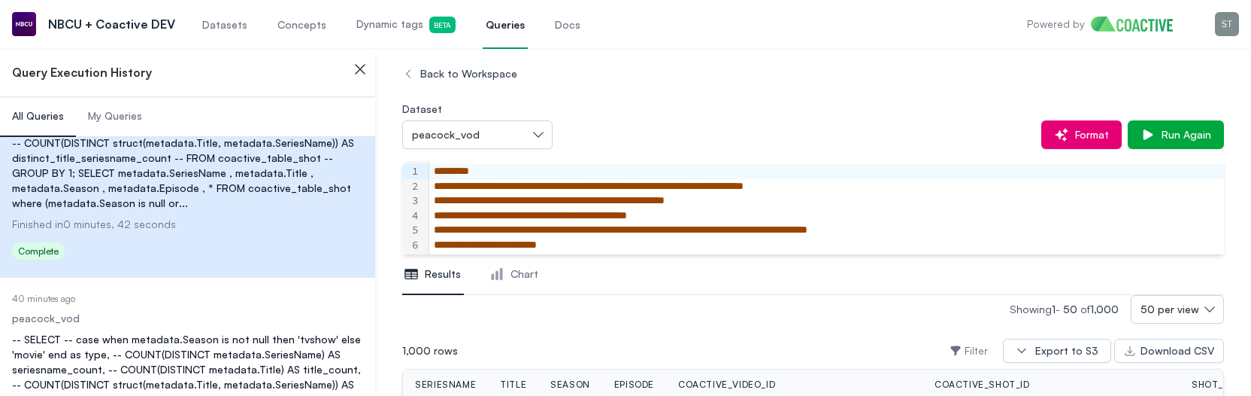
click at [128, 182] on dl "Date Executed 40 minutes ago Dataset peacock_vod Query -- SELECT -- case when m…" at bounding box center [187, 400] width 351 height 214
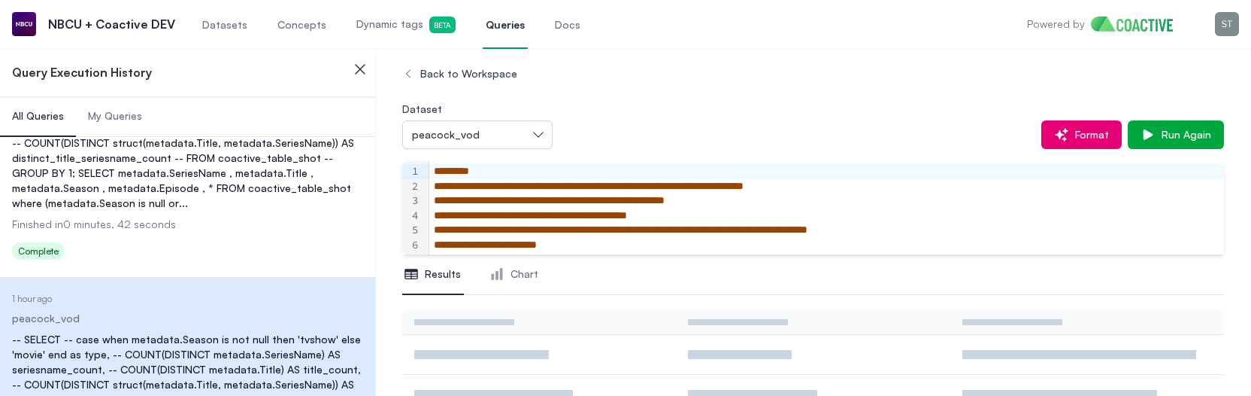
scroll to position [645, 0]
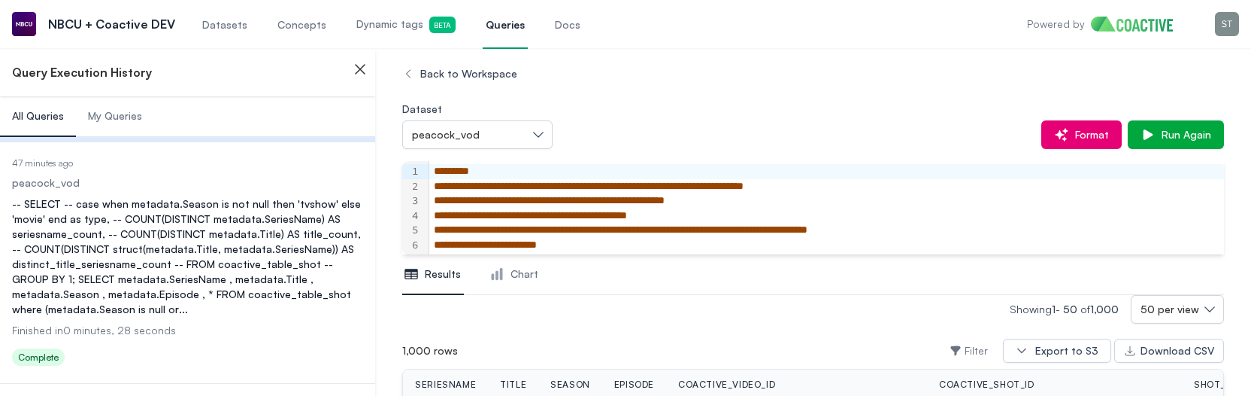
click at [157, 182] on dl "Date Executed 47 minutes ago Dataset peacock_vod Query -- SELECT -- case when m…" at bounding box center [187, 264] width 351 height 214
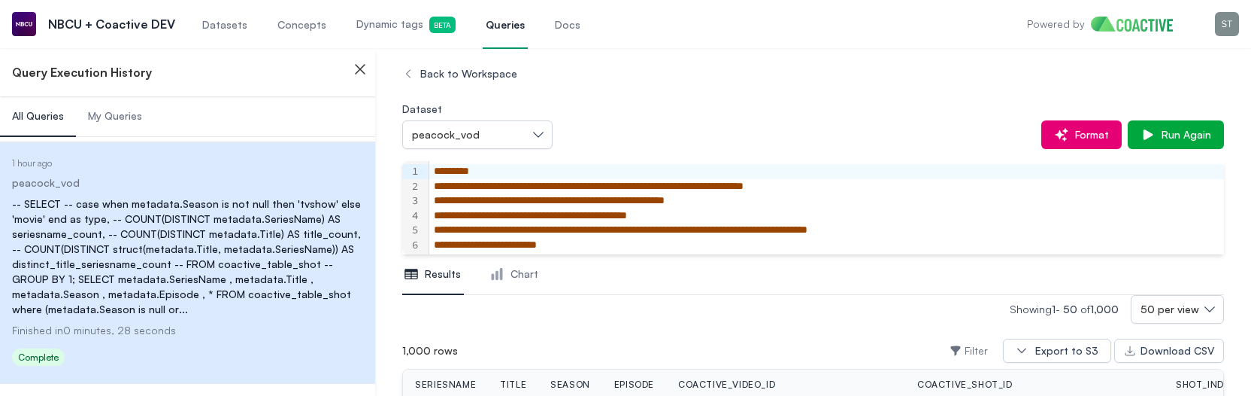
scroll to position [1118, 0]
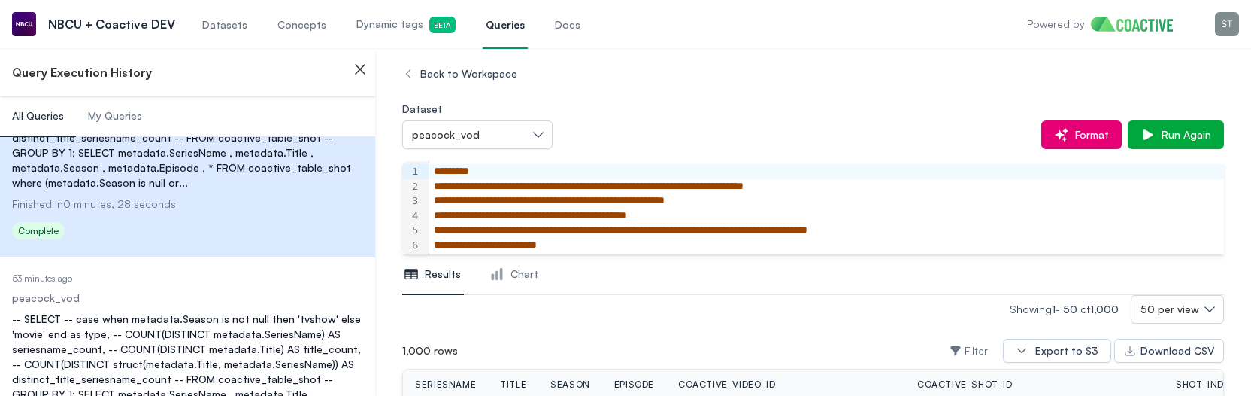
click at [163, 182] on dd "peacock_vod" at bounding box center [187, 297] width 351 height 15
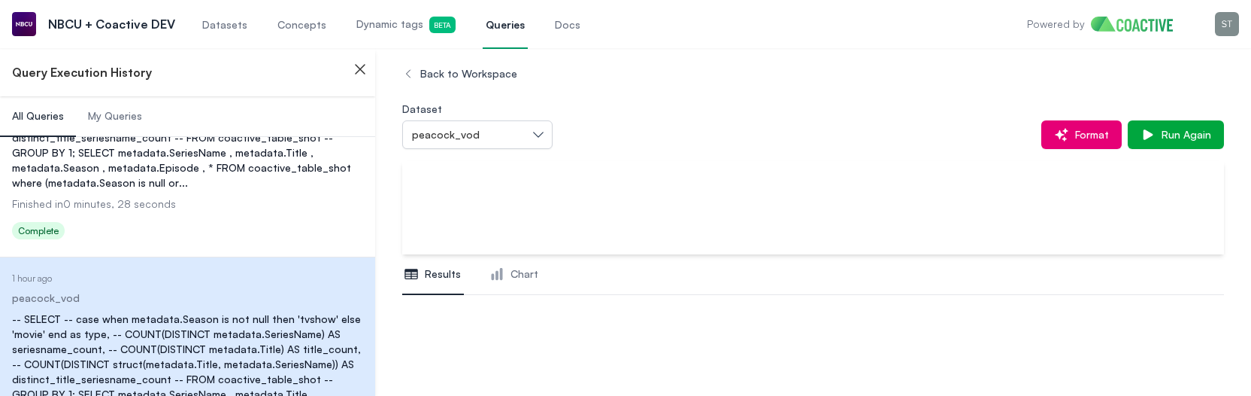
scroll to position [1129, 0]
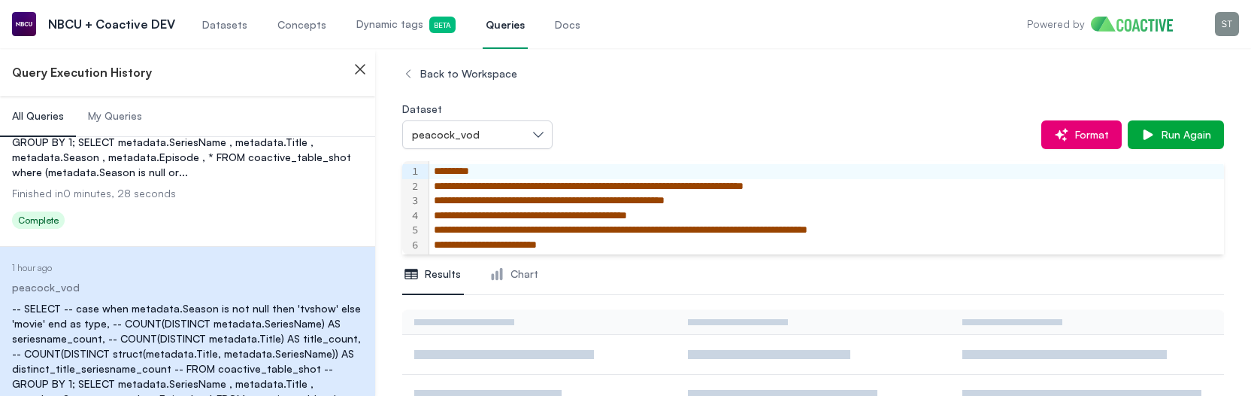
click at [231, 182] on dl "Date Executed 1 hour ago Dataset peacock_vod Query -- SELECT -- case when metad…" at bounding box center [187, 127] width 351 height 214
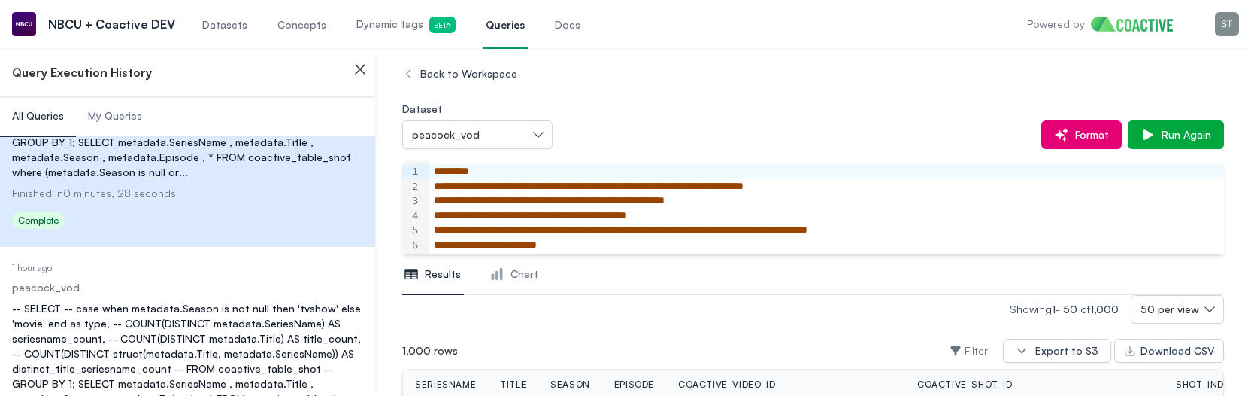
click at [214, 182] on div "-- SELECT -- case when metadata.Season is not null then 'tvshow' else 'movie' e…" at bounding box center [187, 361] width 351 height 120
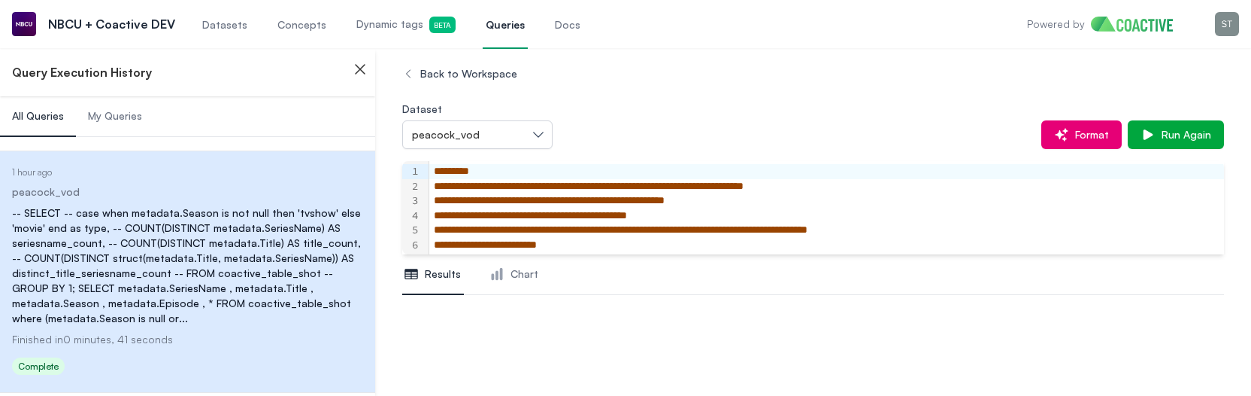
scroll to position [1545, 0]
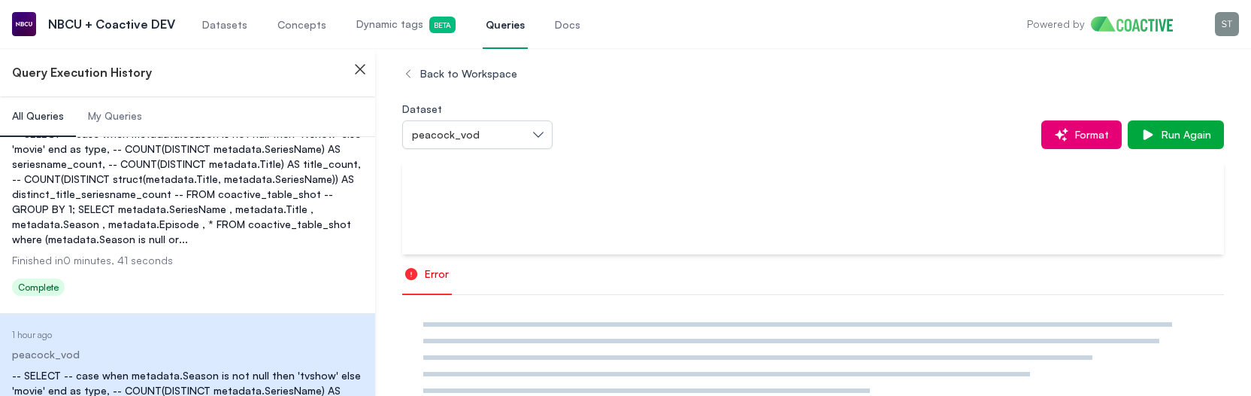
click at [209, 182] on div "-- SELECT -- case when metadata.Season is not null then 'tvshow' else 'movie' e…" at bounding box center [187, 186] width 351 height 120
